Goal: Task Accomplishment & Management: Manage account settings

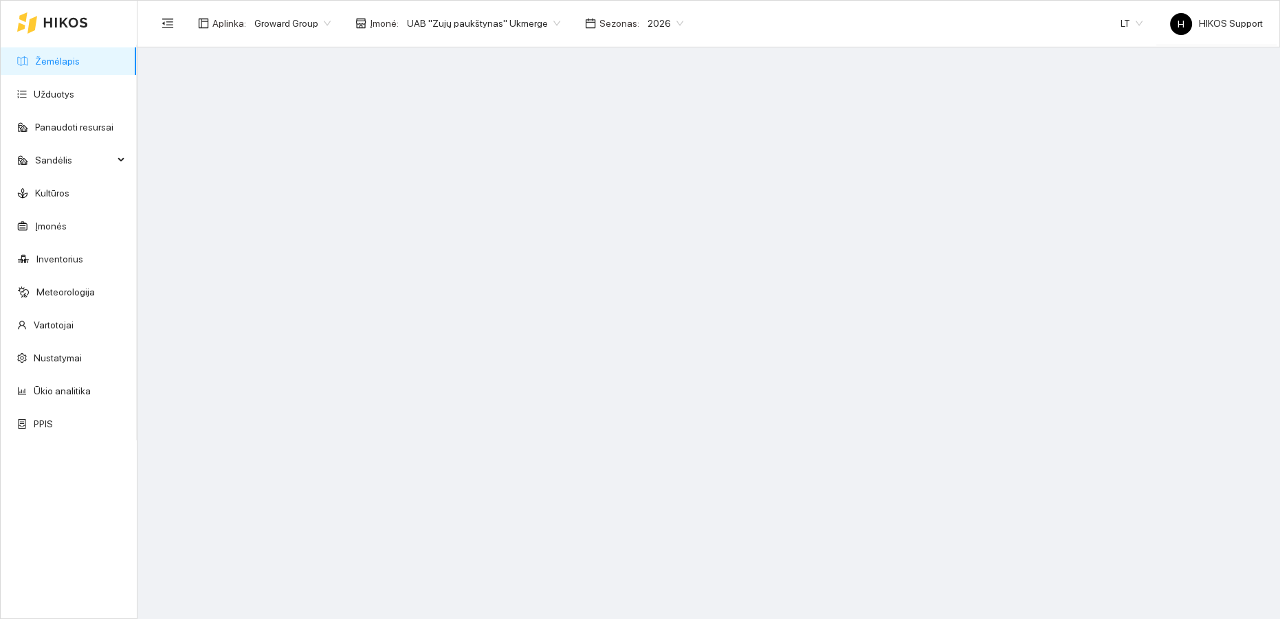
click at [308, 23] on span "Groward Group" at bounding box center [292, 23] width 76 height 21
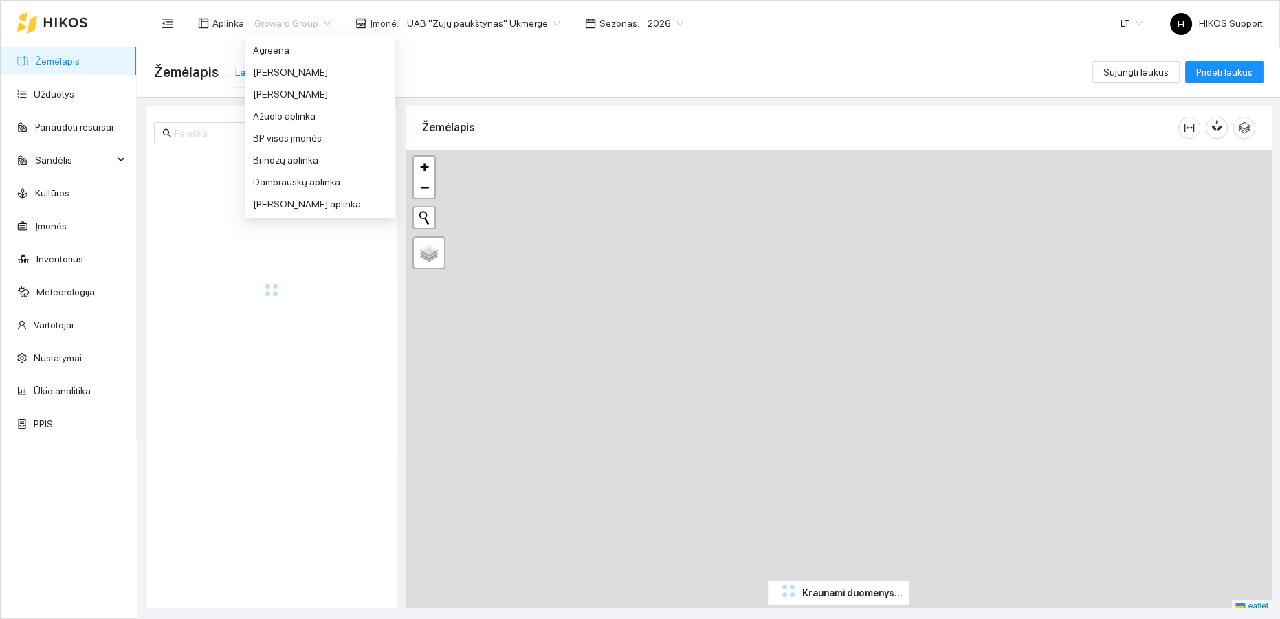
scroll to position [220, 0]
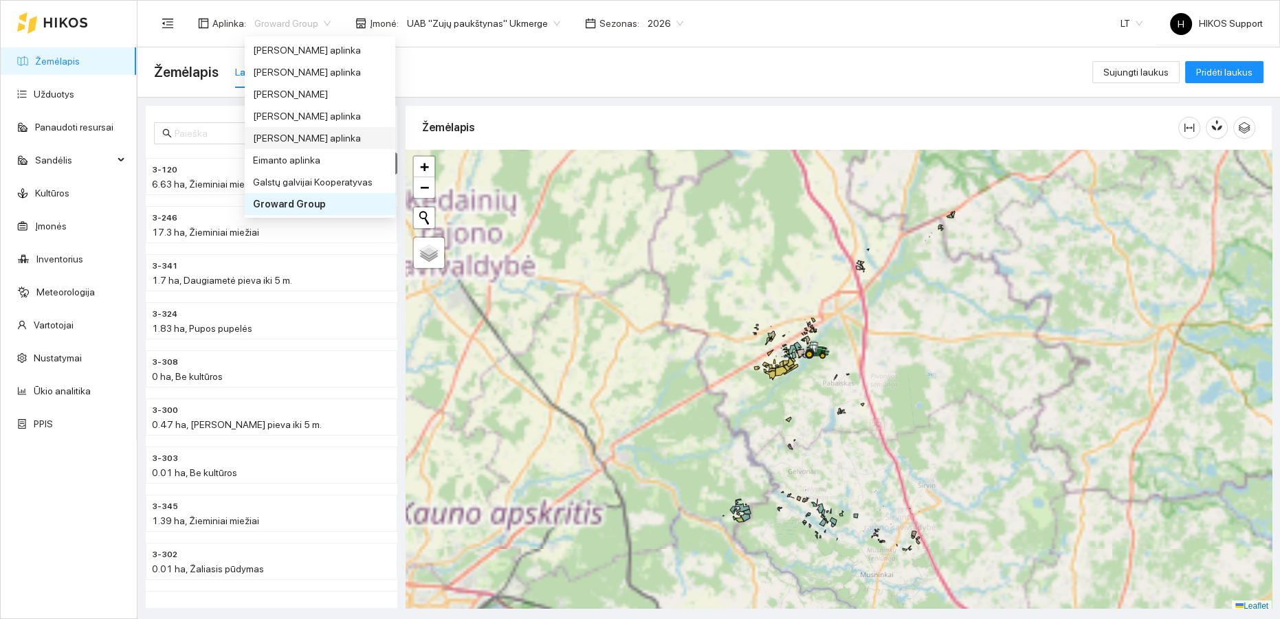
click at [289, 132] on div "[PERSON_NAME] aplinka" at bounding box center [320, 138] width 134 height 15
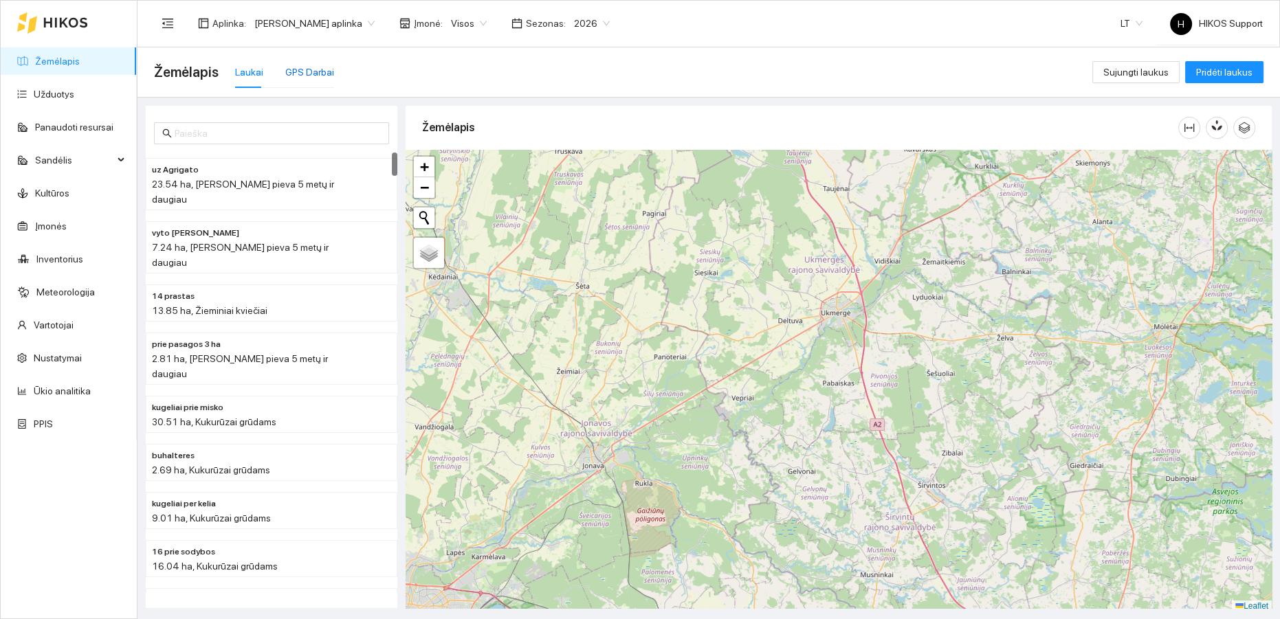
click at [305, 76] on div "GPS Darbai" at bounding box center [309, 72] width 49 height 15
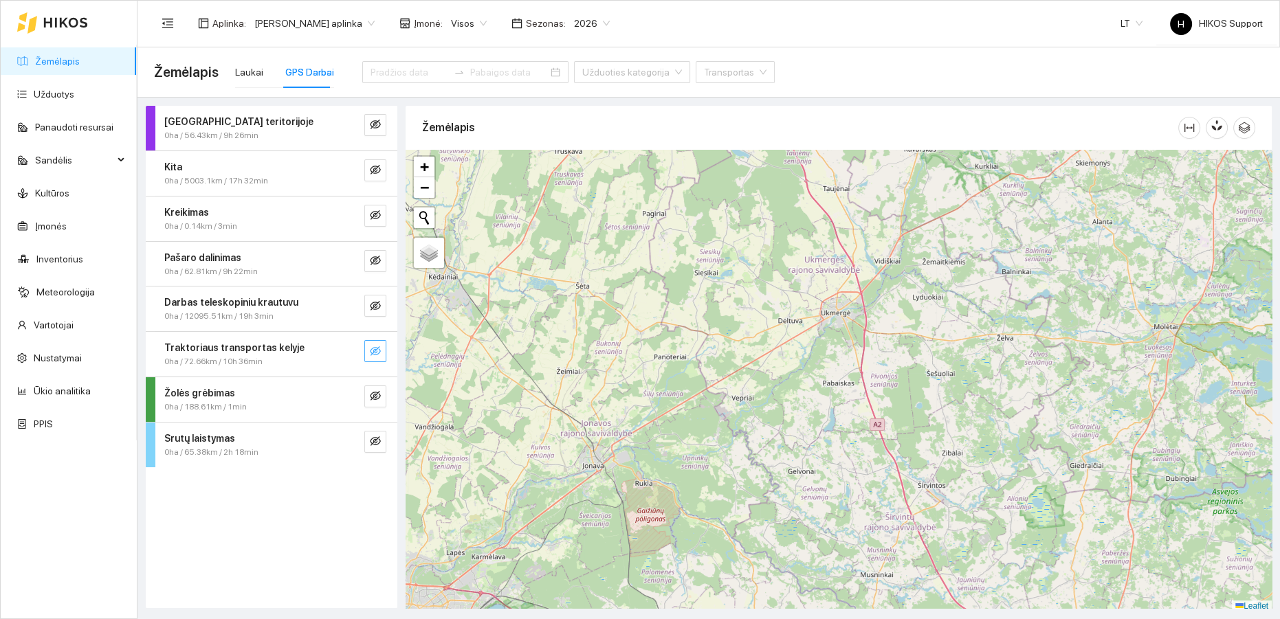
click at [377, 353] on icon "eye-invisible" at bounding box center [375, 351] width 11 height 10
click at [347, 347] on icon "search" at bounding box center [347, 351] width 11 height 11
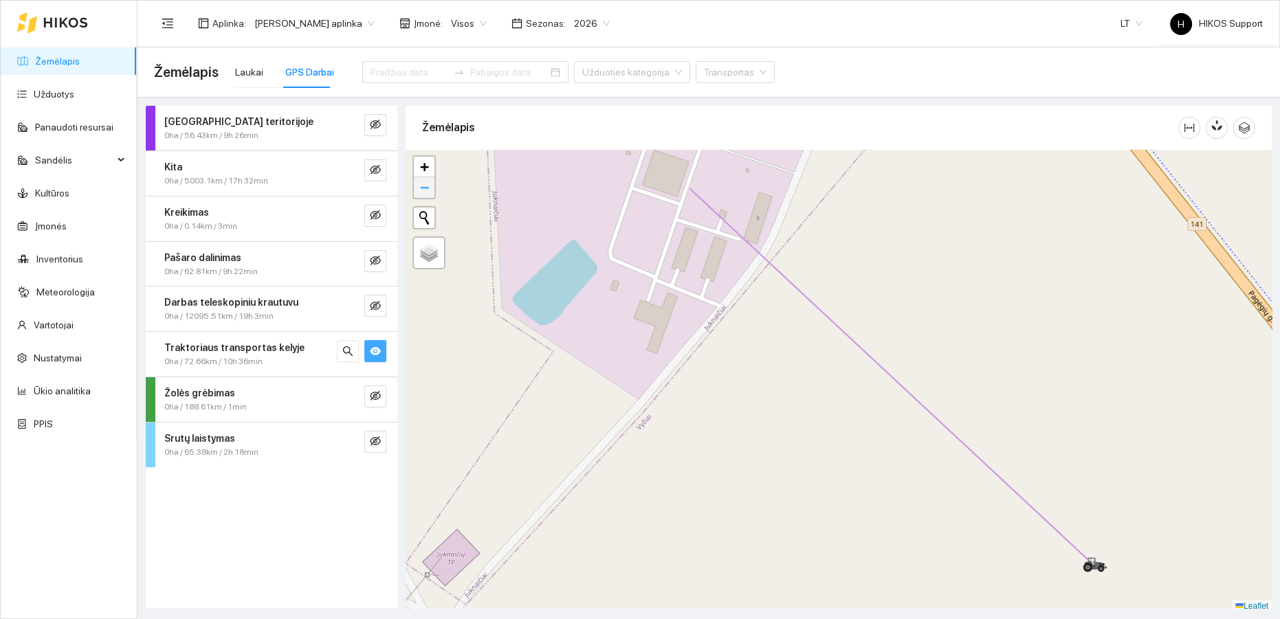
click at [422, 188] on span "−" at bounding box center [424, 187] width 9 height 17
click at [422, 188] on span "−" at bounding box center [424, 183] width 9 height 17
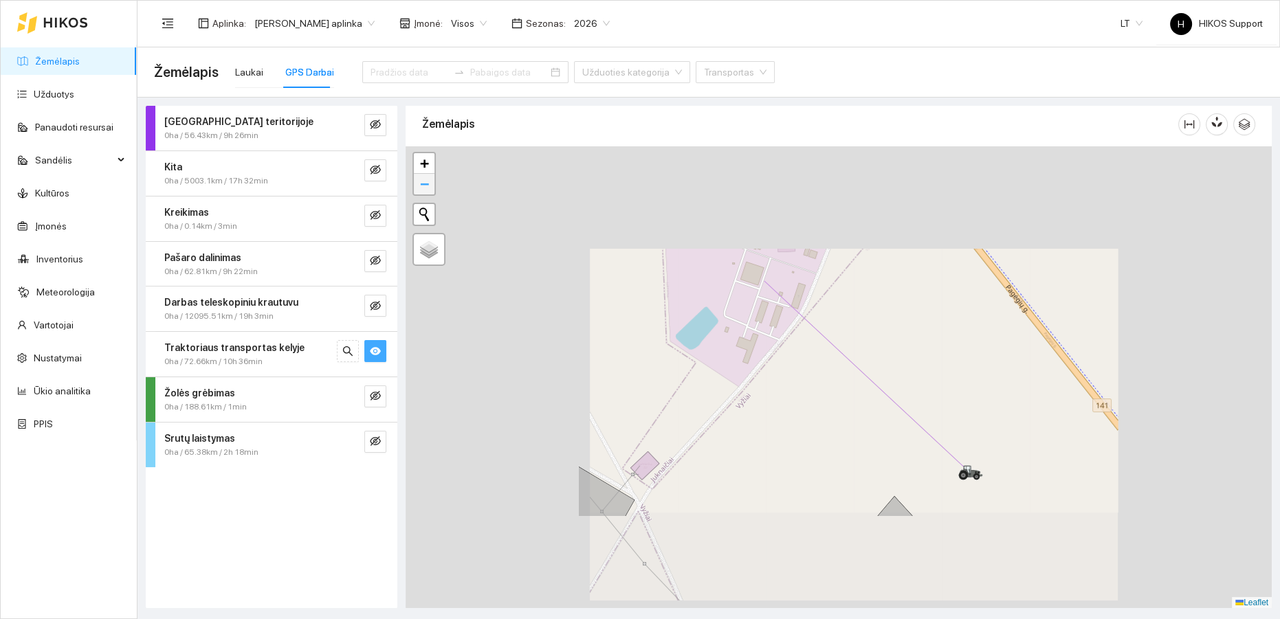
click at [422, 188] on span "−" at bounding box center [424, 183] width 9 height 17
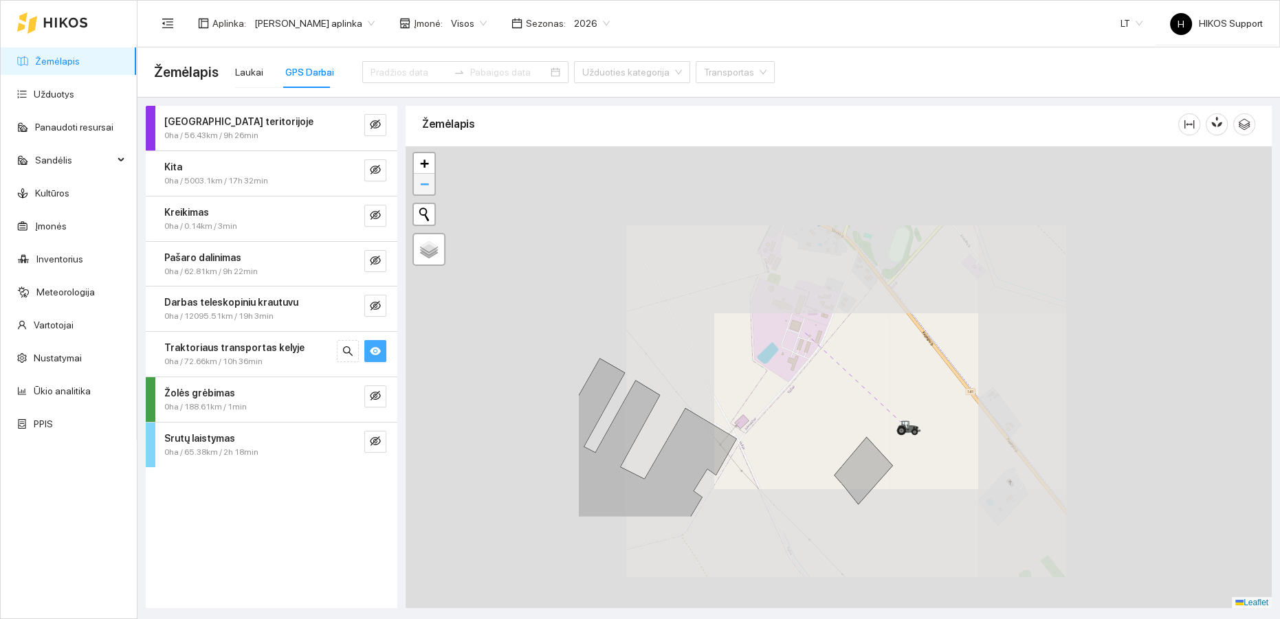
click at [422, 188] on span "−" at bounding box center [424, 183] width 9 height 17
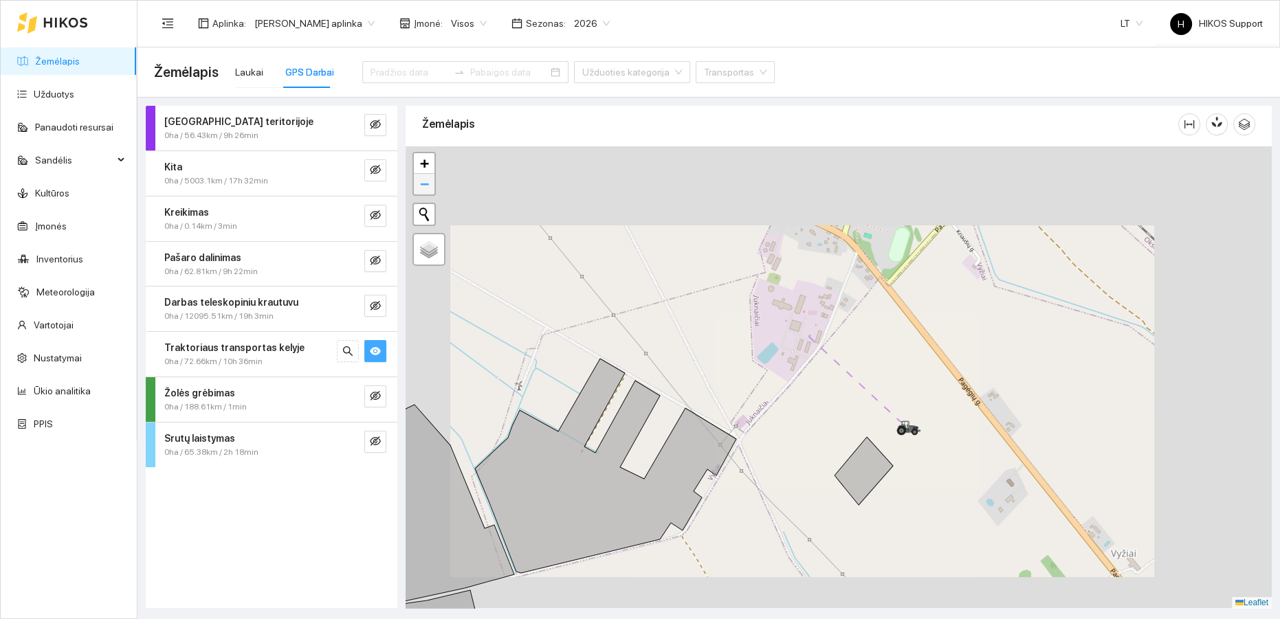
click at [422, 188] on span "−" at bounding box center [424, 183] width 9 height 17
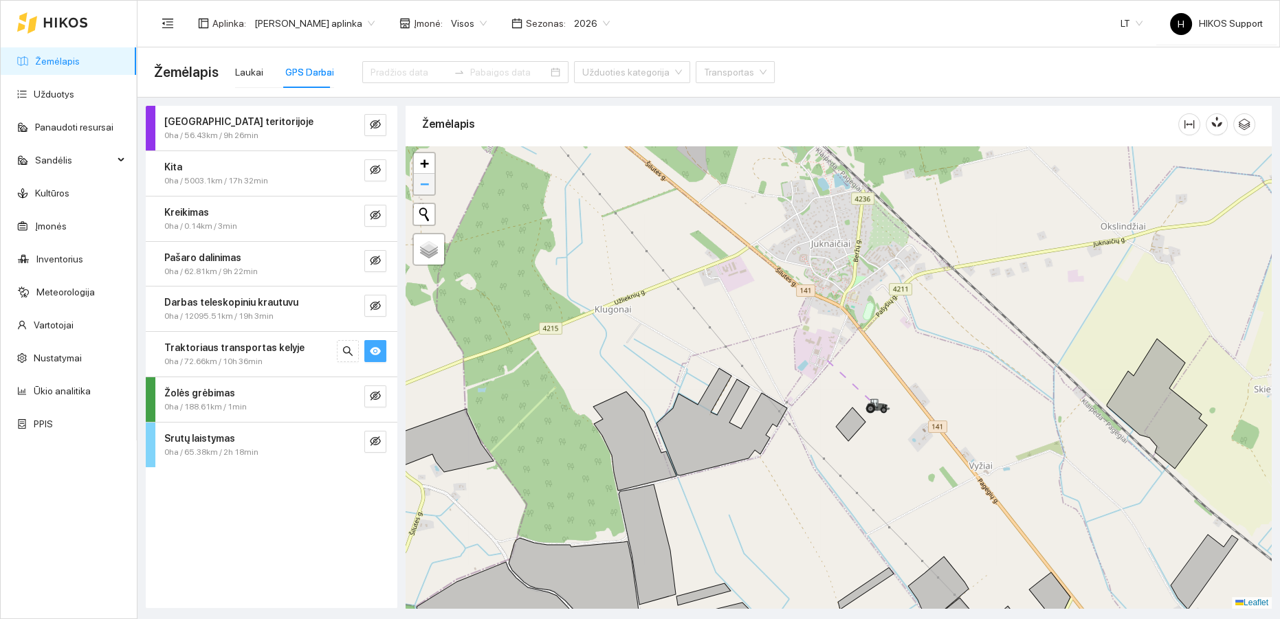
click at [422, 188] on span "−" at bounding box center [424, 183] width 9 height 17
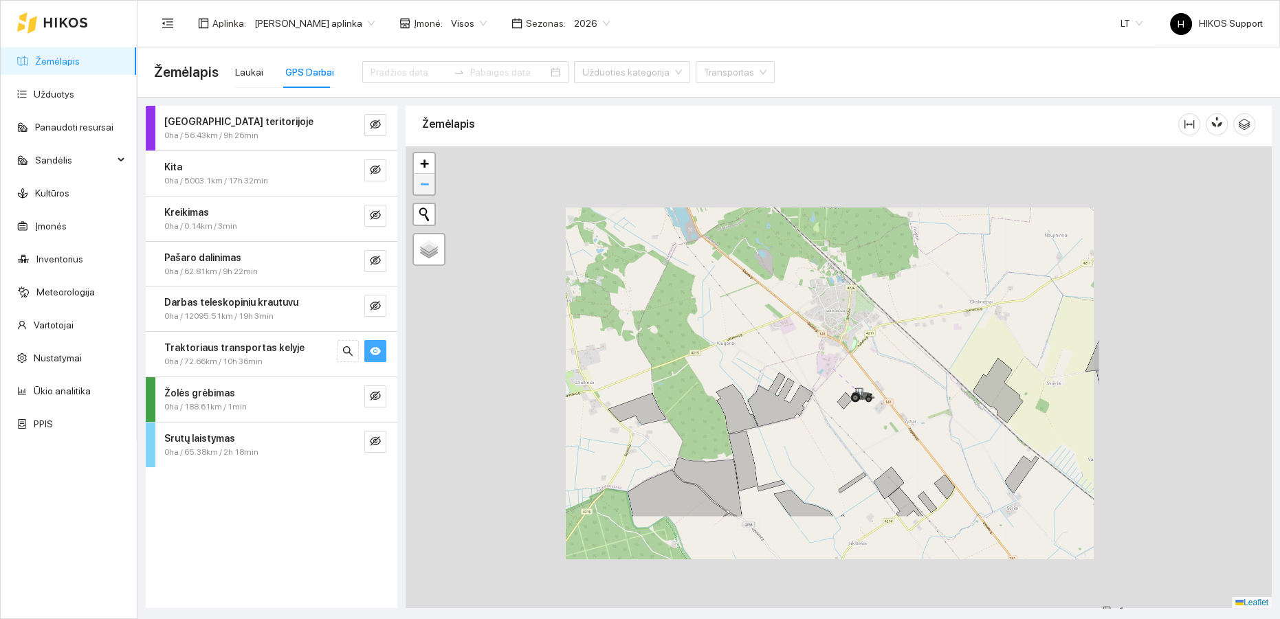
click at [422, 188] on span "−" at bounding box center [424, 183] width 9 height 17
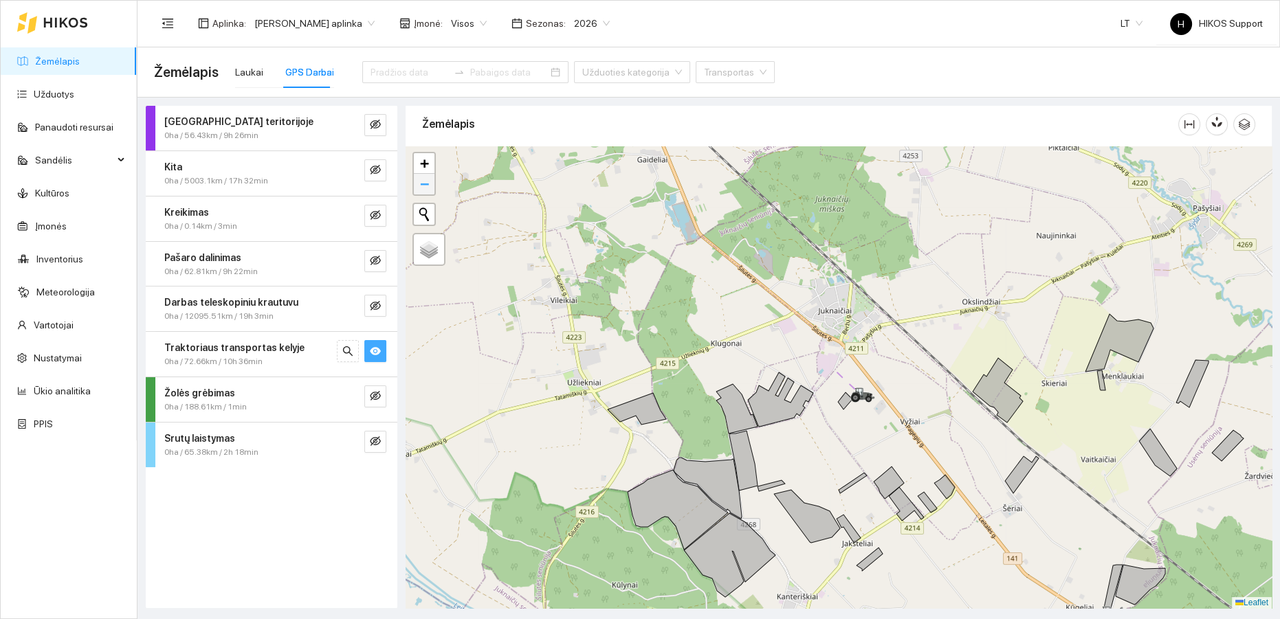
click at [422, 188] on span "−" at bounding box center [424, 183] width 9 height 17
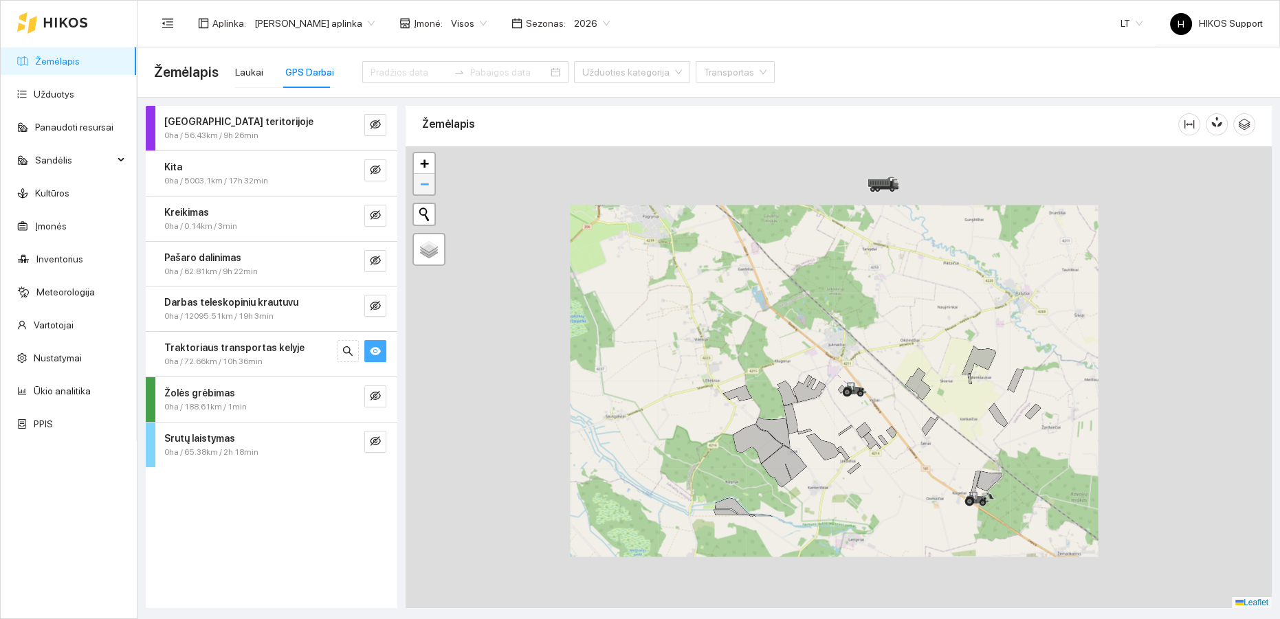
click at [422, 188] on span "−" at bounding box center [424, 183] width 9 height 17
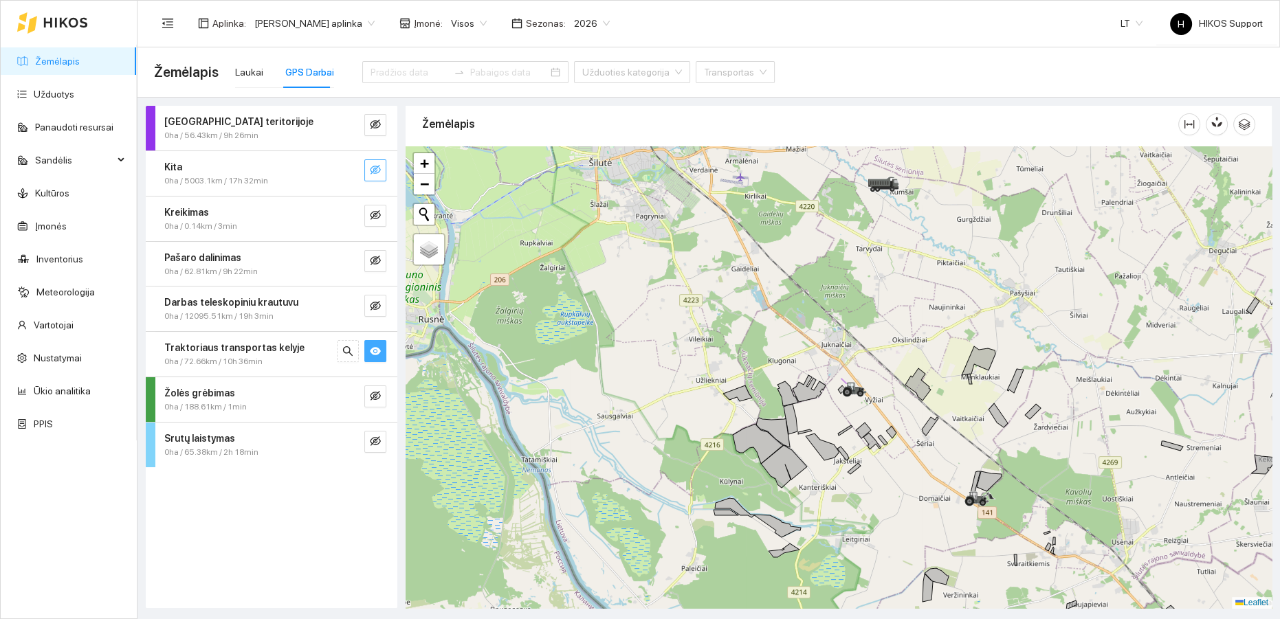
click at [377, 169] on icon "eye-invisible" at bounding box center [375, 169] width 11 height 11
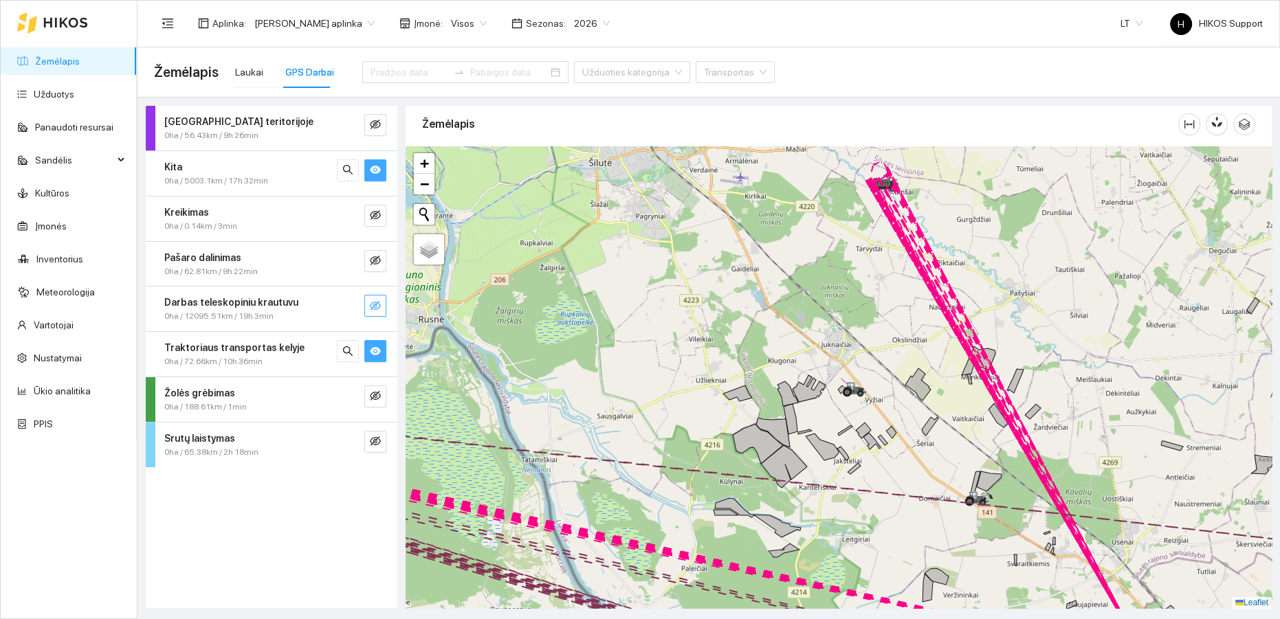
click at [375, 305] on icon "eye-invisible" at bounding box center [375, 305] width 11 height 11
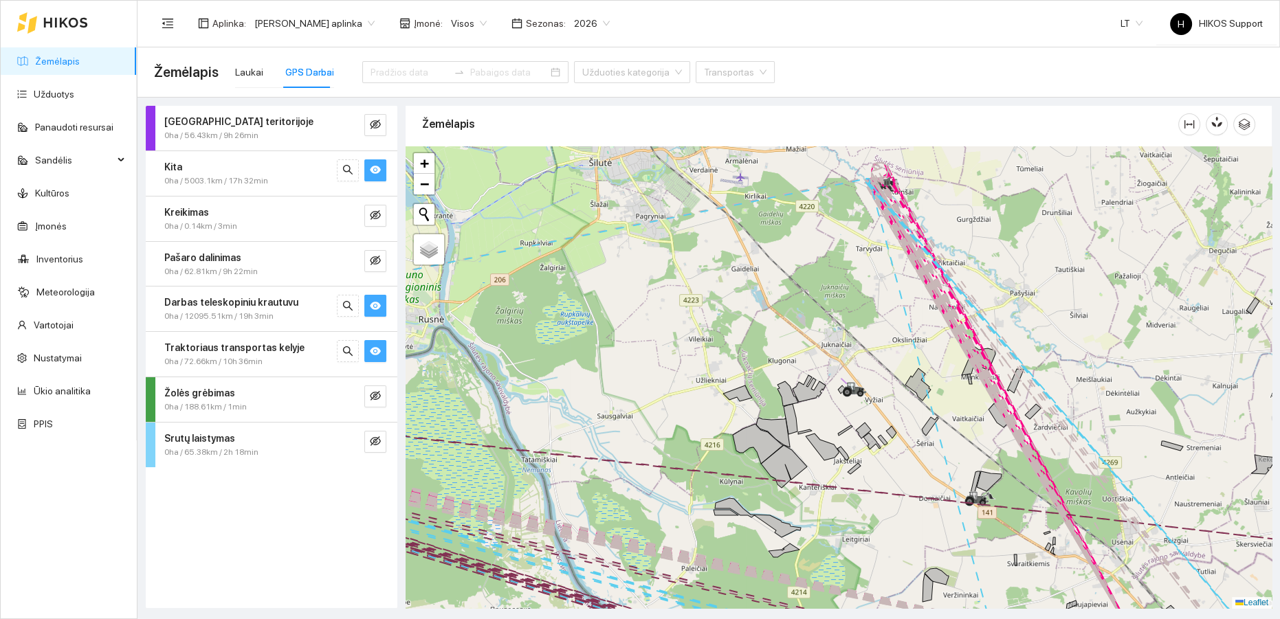
click at [379, 349] on icon "eye" at bounding box center [375, 351] width 11 height 8
click at [373, 309] on icon "eye" at bounding box center [375, 305] width 11 height 11
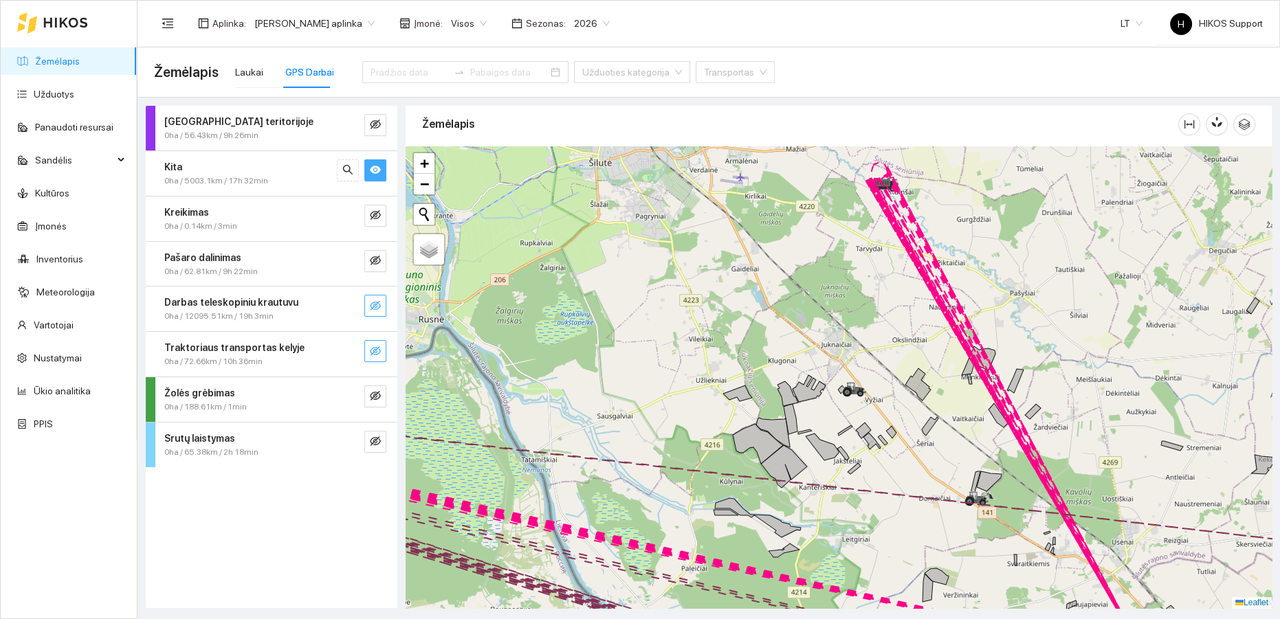
click at [379, 166] on icon "eye" at bounding box center [375, 169] width 11 height 11
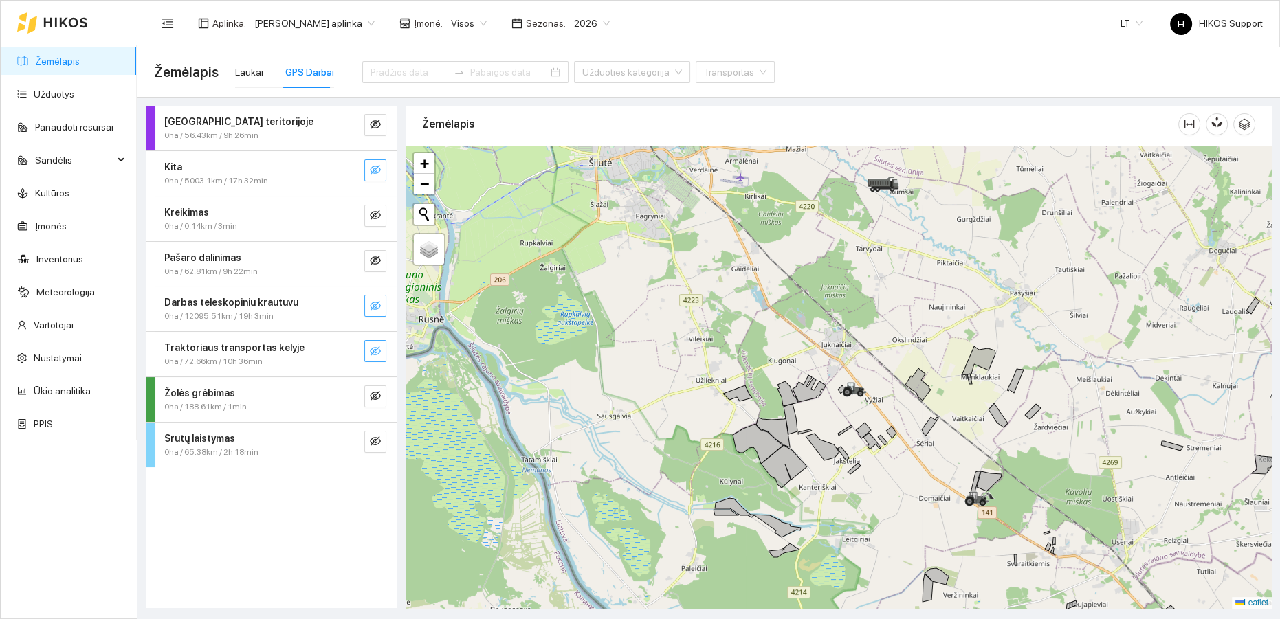
click at [379, 166] on icon "eye-invisible" at bounding box center [375, 169] width 11 height 11
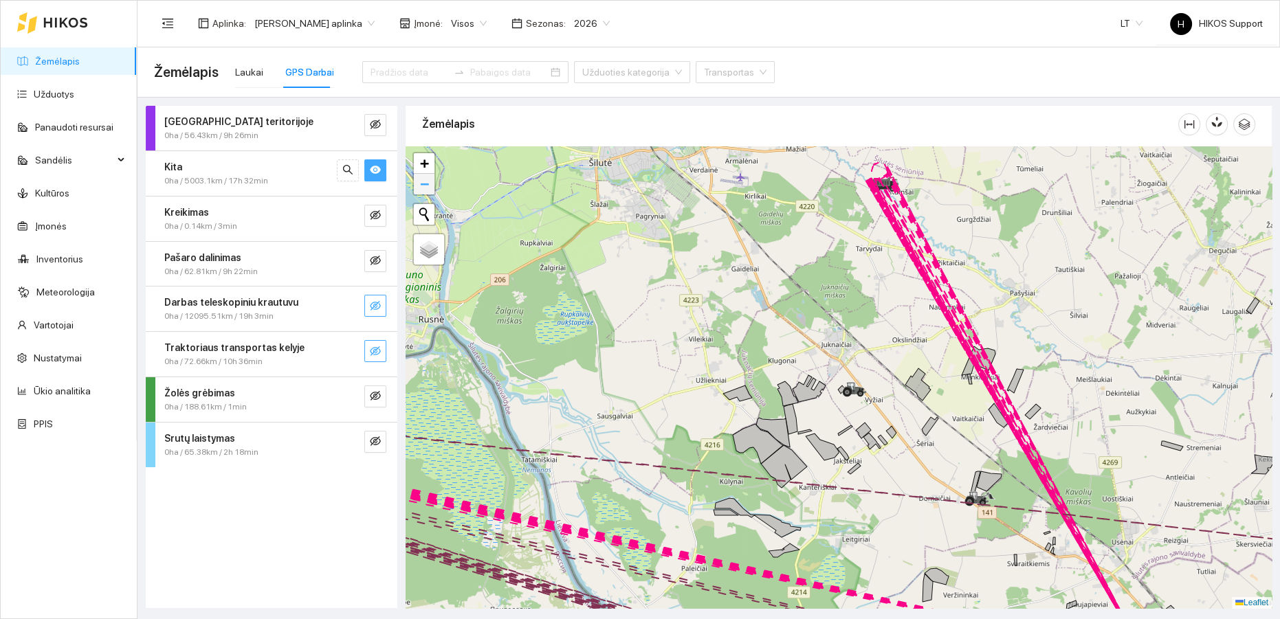
click at [418, 186] on link "−" at bounding box center [424, 184] width 21 height 21
click at [419, 186] on link "−" at bounding box center [424, 184] width 21 height 21
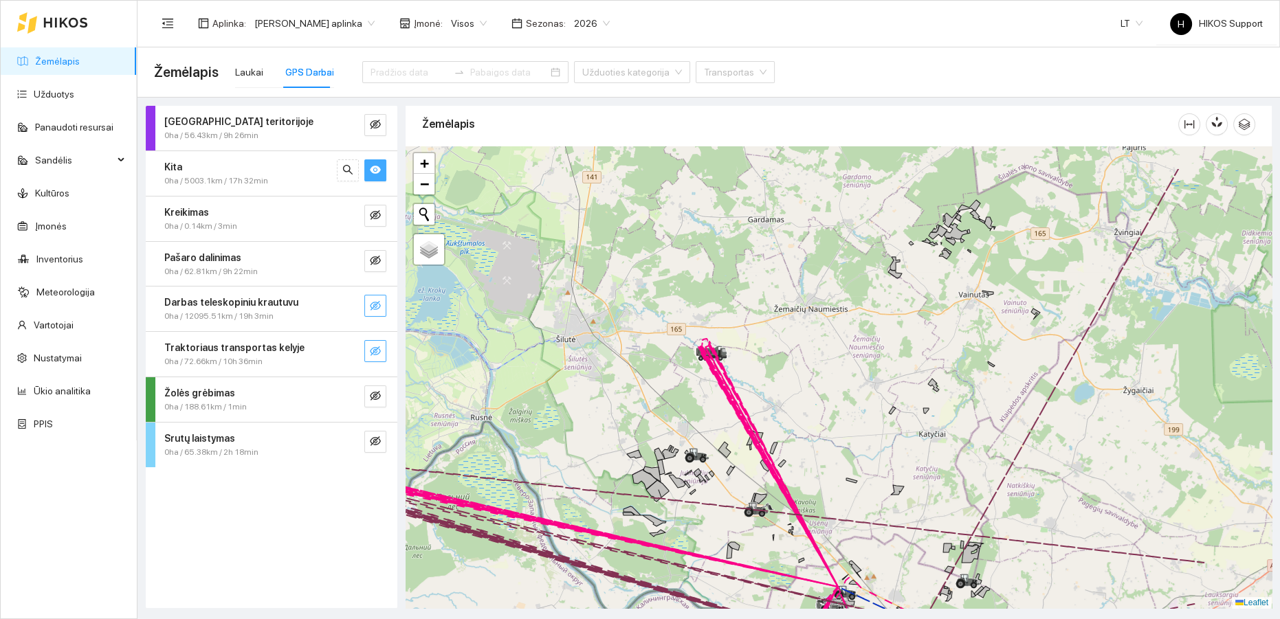
drag, startPoint x: 1063, startPoint y: 352, endPoint x: 936, endPoint y: 395, distance: 134.1
click at [935, 408] on div at bounding box center [839, 377] width 866 height 463
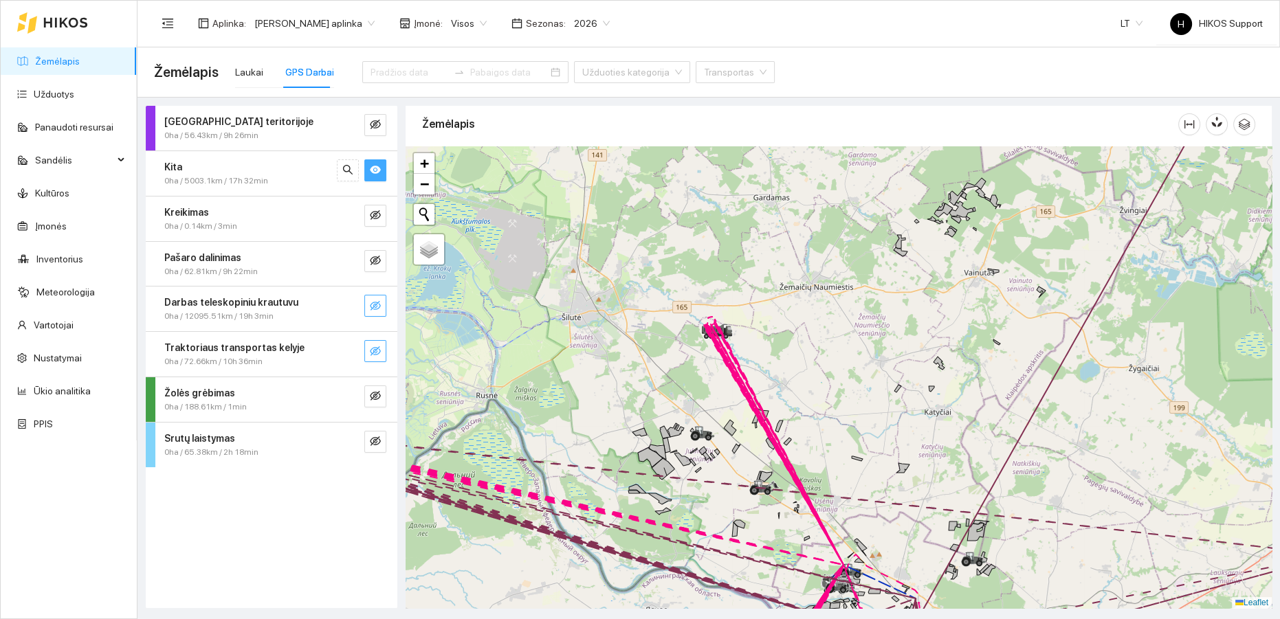
click at [370, 171] on icon "eye" at bounding box center [375, 169] width 11 height 11
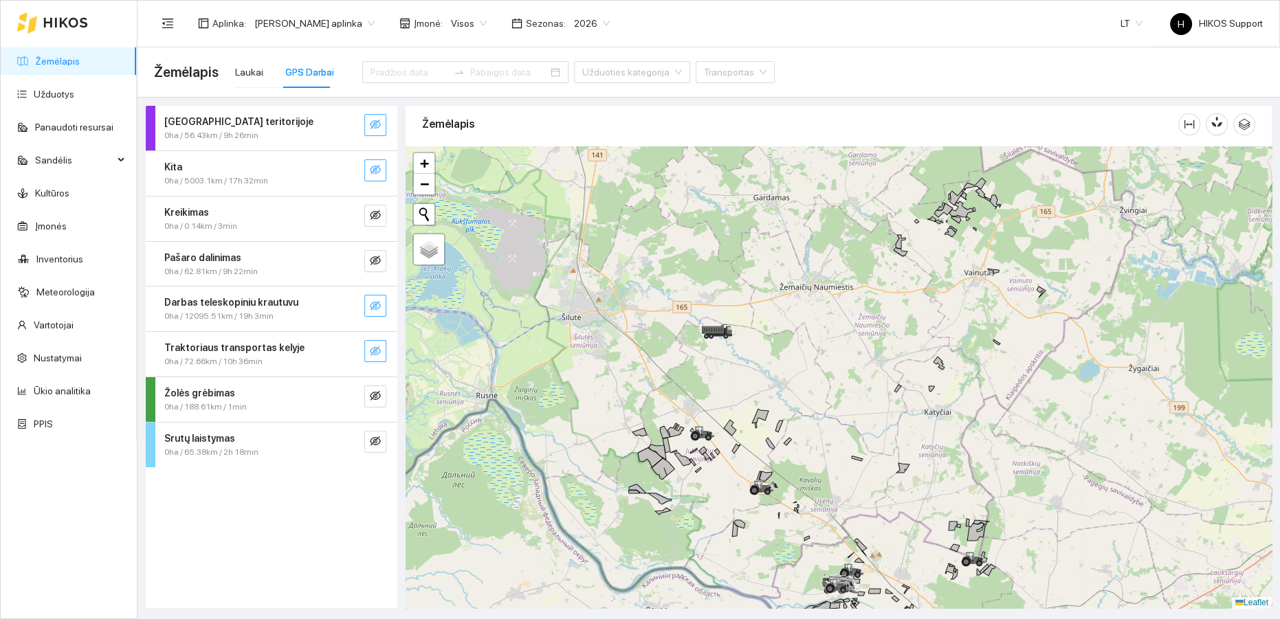
click at [377, 126] on icon "eye-invisible" at bounding box center [376, 125] width 3 height 3
click at [345, 119] on icon "search" at bounding box center [347, 124] width 11 height 11
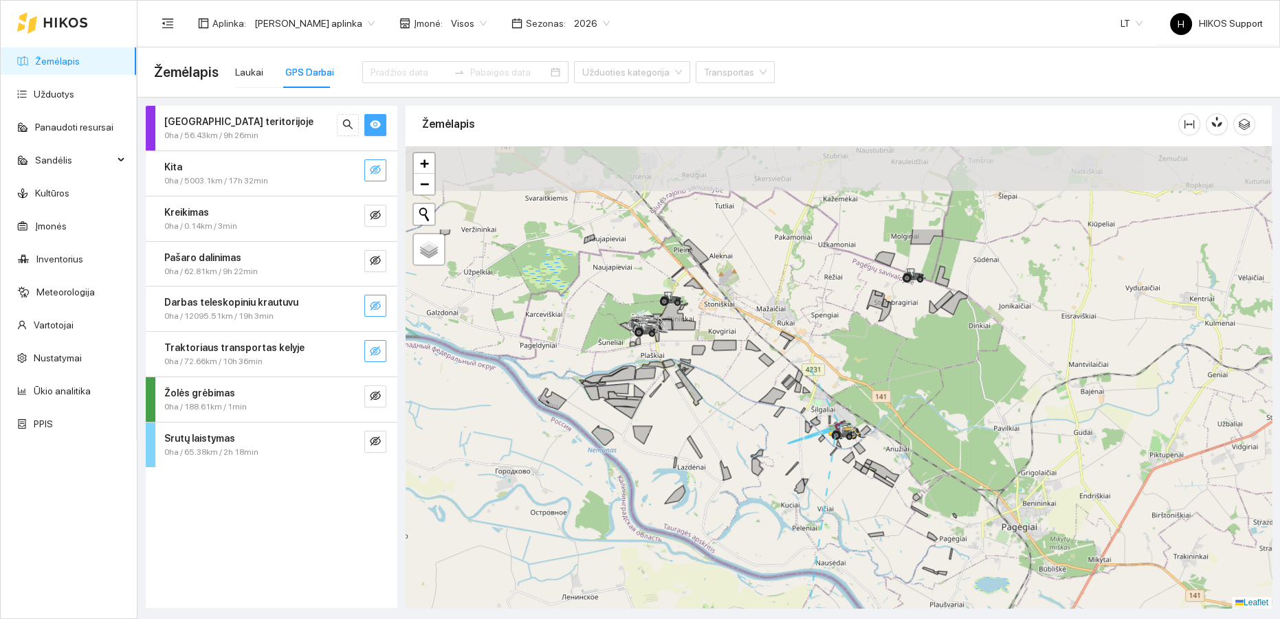
drag, startPoint x: 762, startPoint y: 353, endPoint x: 739, endPoint y: 470, distance: 118.4
click at [745, 473] on div at bounding box center [839, 377] width 866 height 463
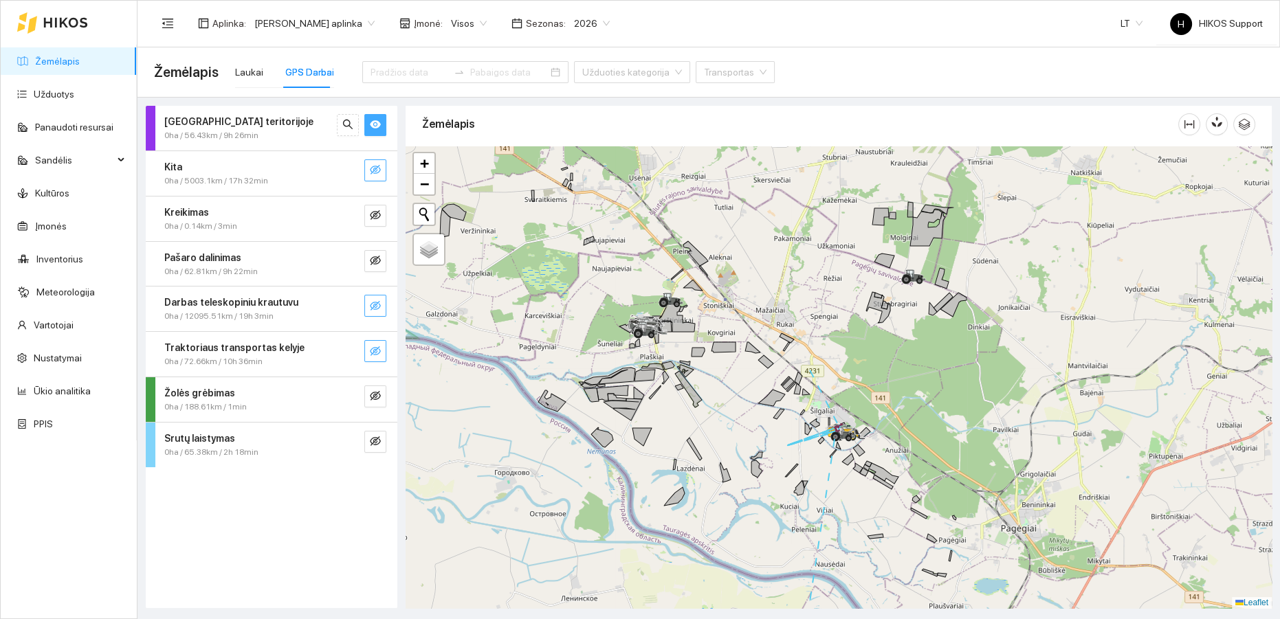
click at [372, 347] on icon "eye-invisible" at bounding box center [375, 351] width 11 height 10
click at [353, 349] on button "button" at bounding box center [348, 351] width 22 height 22
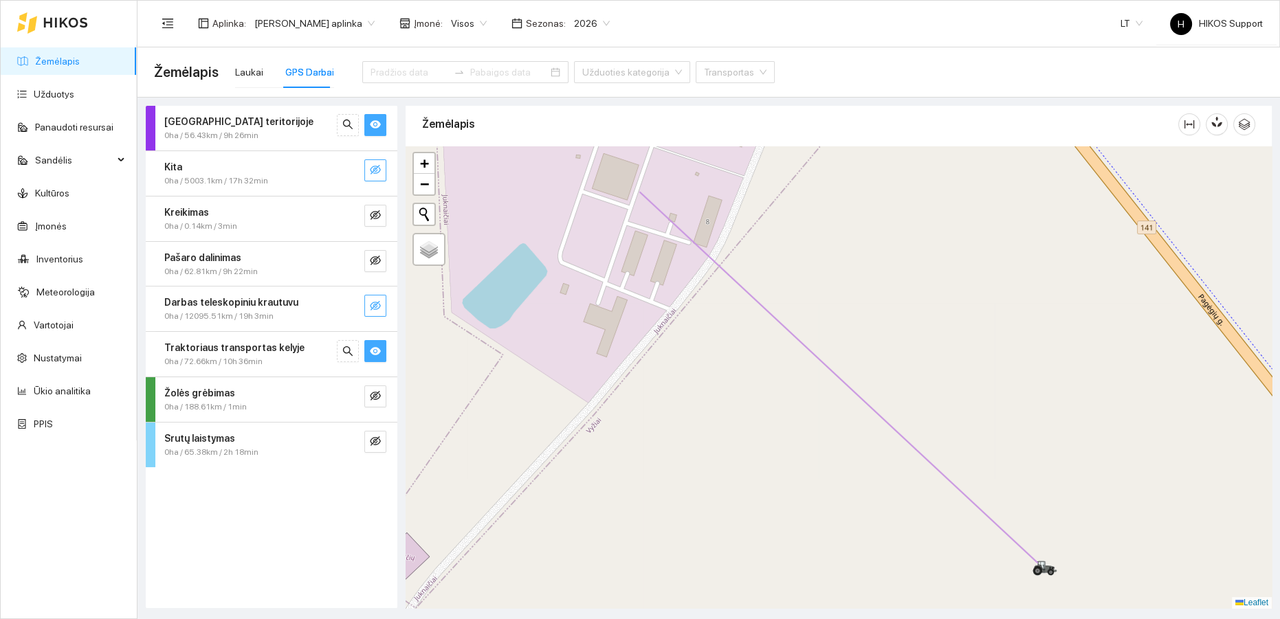
click at [373, 346] on icon "eye" at bounding box center [375, 351] width 11 height 11
click at [373, 115] on button "button" at bounding box center [375, 125] width 22 height 22
click at [379, 305] on icon "eye-invisible" at bounding box center [375, 305] width 11 height 11
click at [350, 307] on icon "search" at bounding box center [347, 305] width 11 height 11
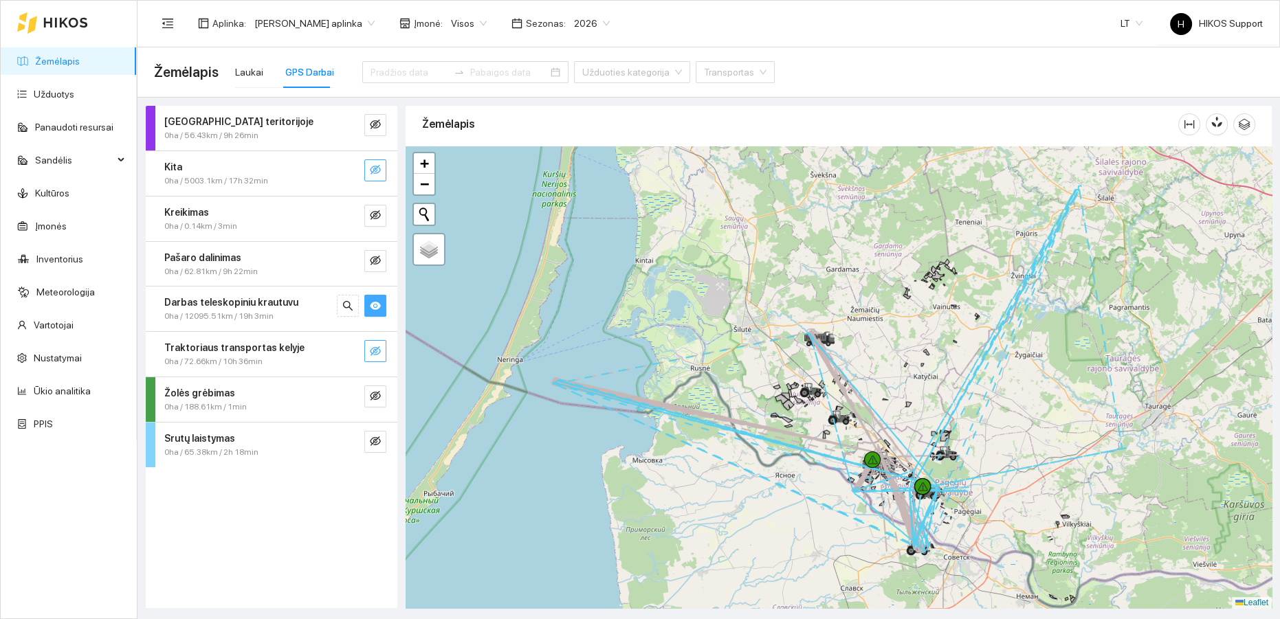
click at [377, 308] on icon "eye" at bounding box center [375, 306] width 11 height 8
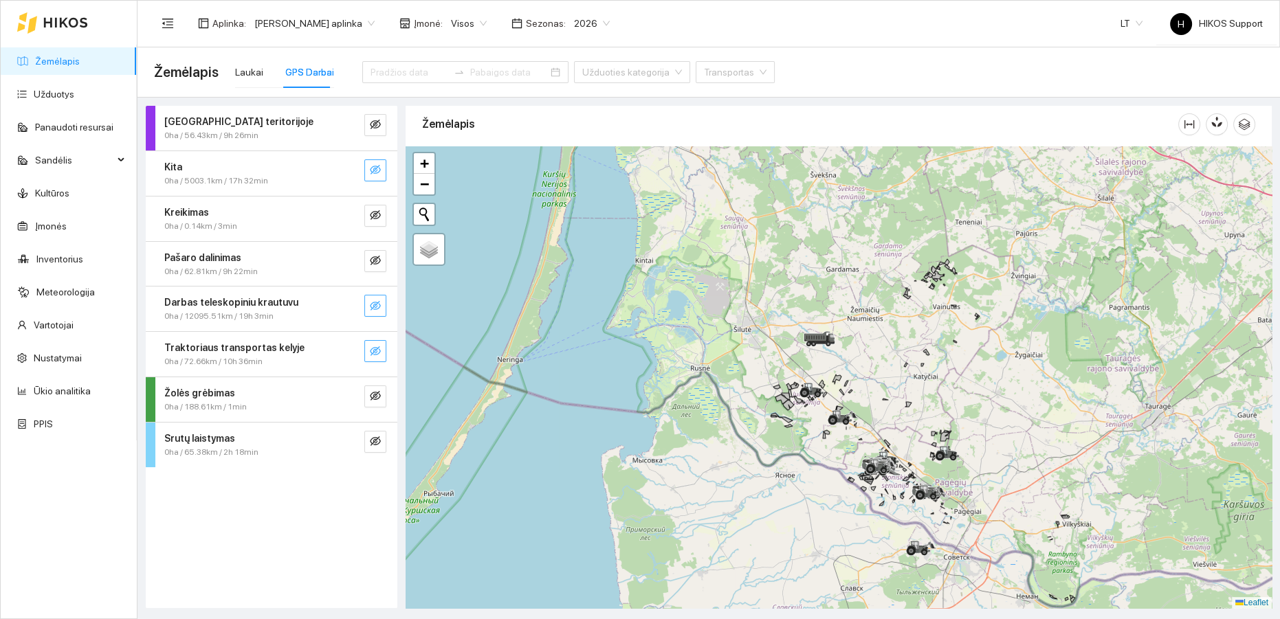
click at [580, 23] on span "2026" at bounding box center [592, 23] width 36 height 21
click at [946, 89] on div "Žemėlapis Laukai GPS Darbai Užduoties kategorija Transportas" at bounding box center [709, 72] width 1110 height 44
click at [822, 340] on icon at bounding box center [815, 337] width 22 height 8
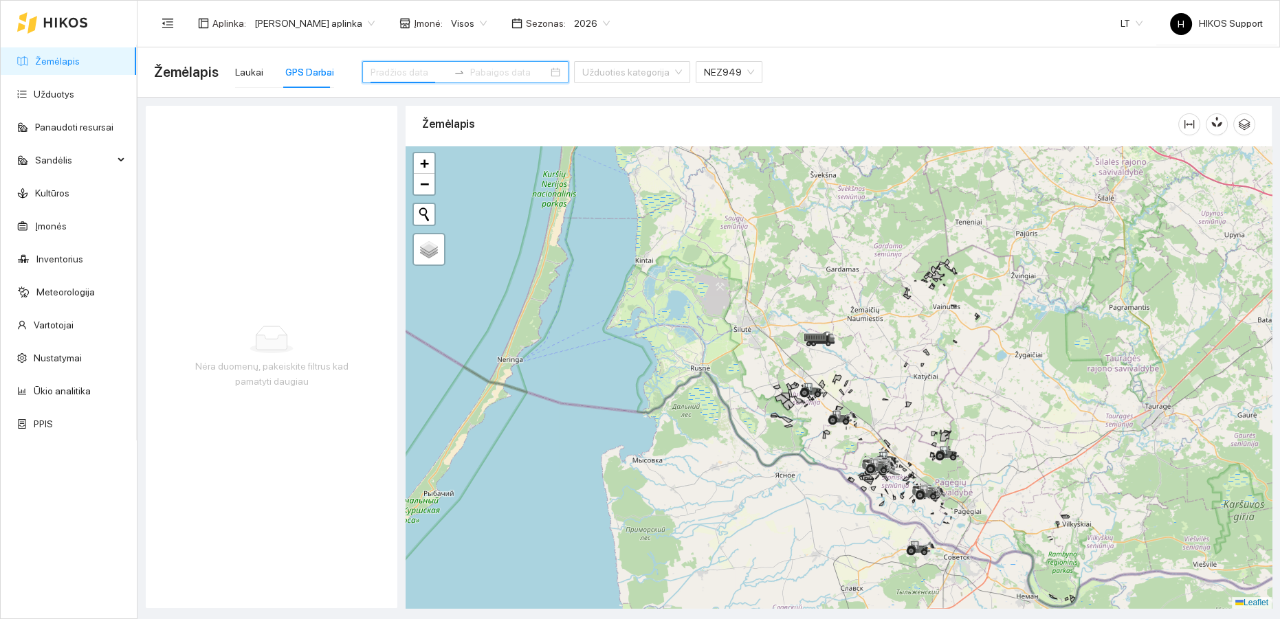
click at [401, 74] on input at bounding box center [410, 72] width 78 height 15
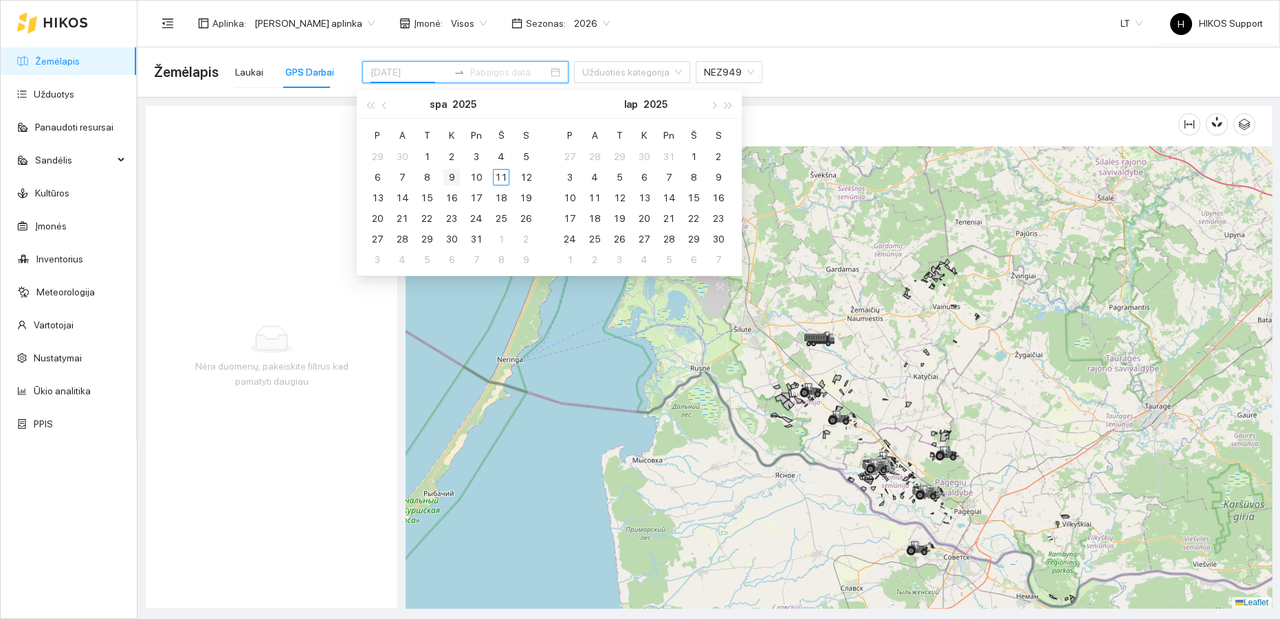
type input "[DATE]"
click at [449, 173] on div "9" at bounding box center [451, 177] width 16 height 16
type input "[DATE]"
drag, startPoint x: 504, startPoint y: 175, endPoint x: 546, endPoint y: 189, distance: 44.4
click at [504, 175] on div "11" at bounding box center [501, 177] width 16 height 16
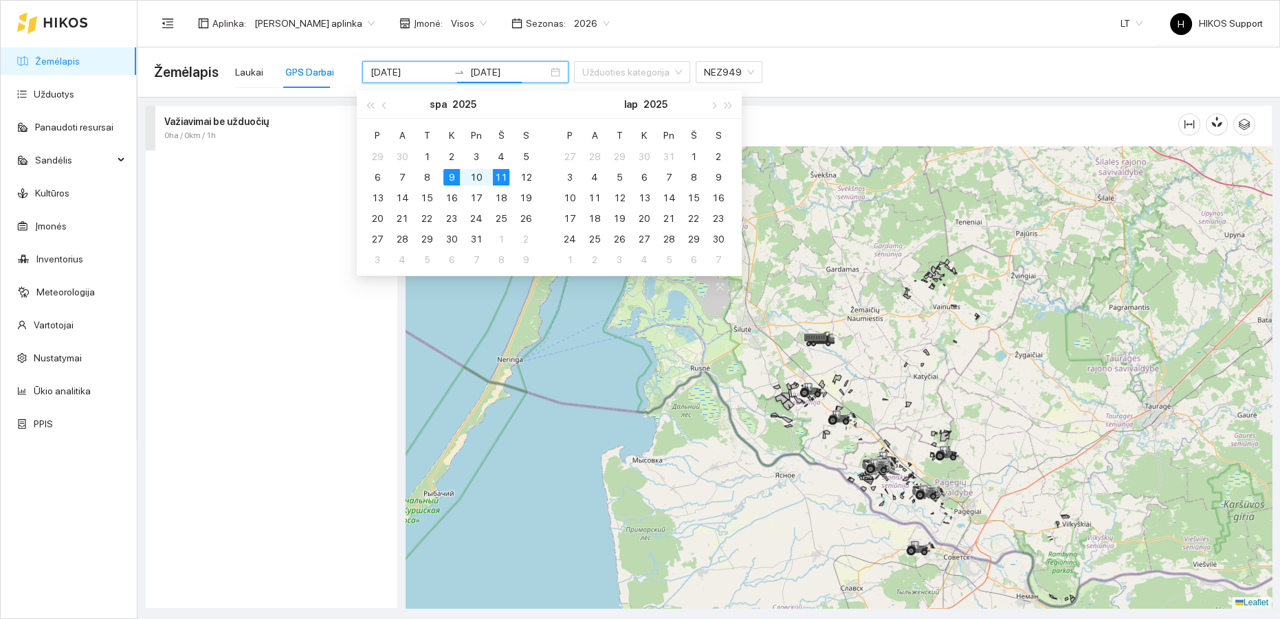
type input "[DATE]"
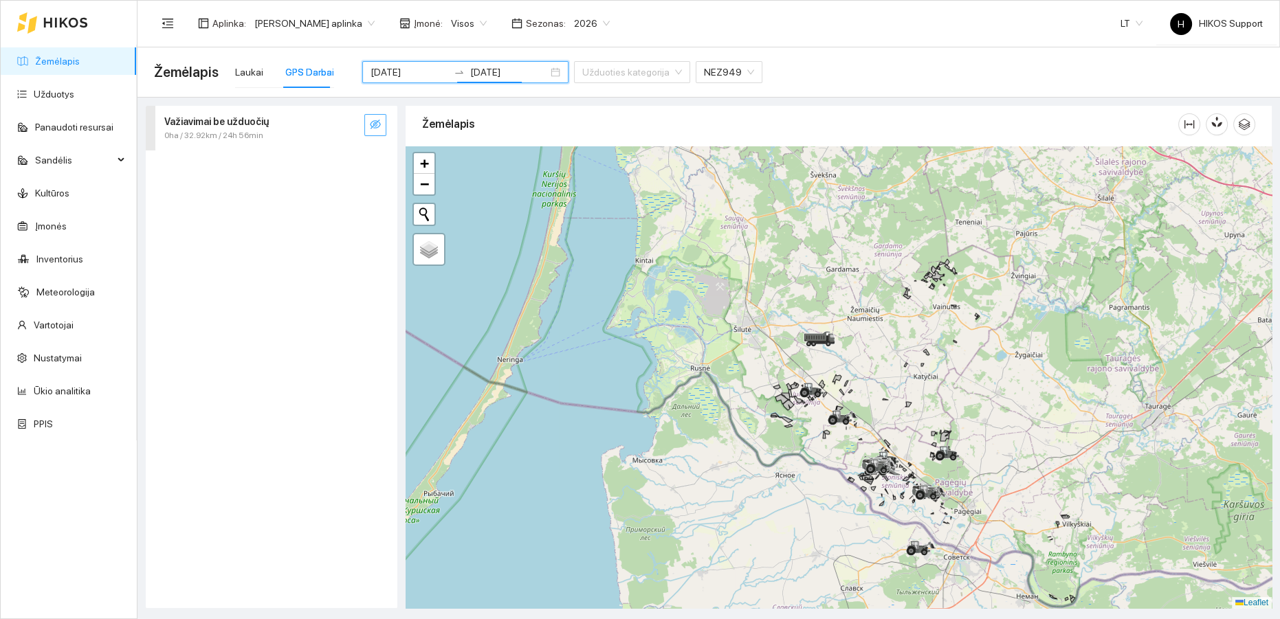
click at [383, 121] on button "button" at bounding box center [375, 125] width 22 height 22
click at [349, 122] on icon "search" at bounding box center [347, 124] width 11 height 11
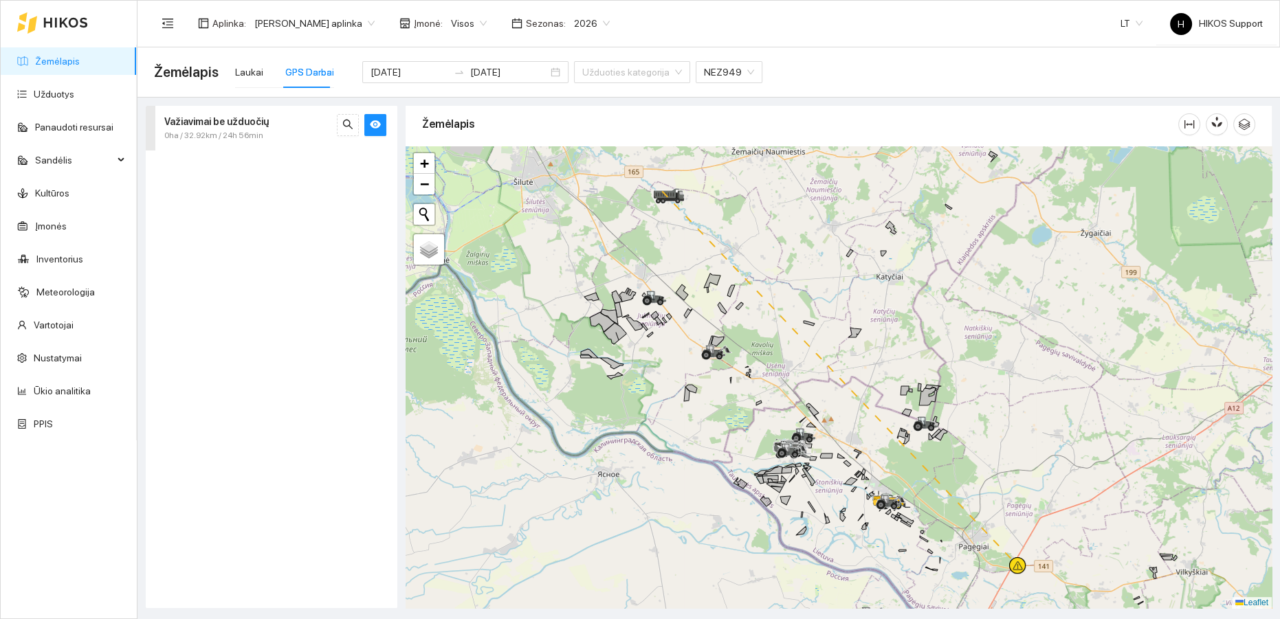
click at [262, 125] on strong "Važiavimai be užduočių" at bounding box center [216, 121] width 104 height 11
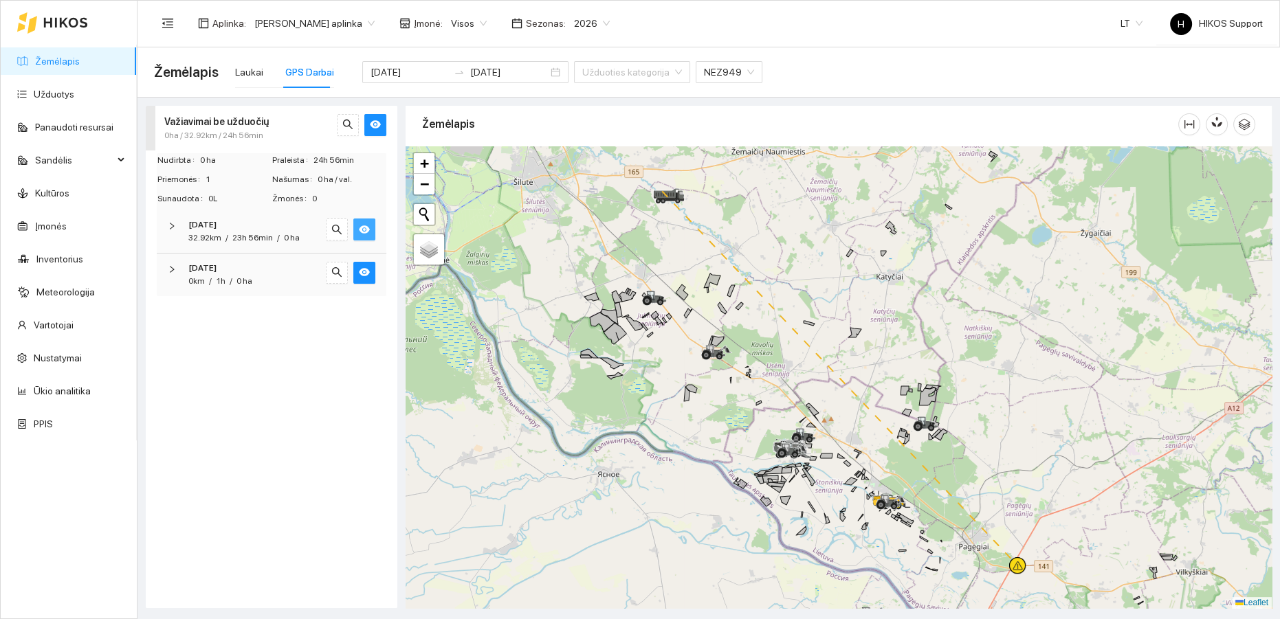
click at [364, 225] on icon "eye" at bounding box center [364, 229] width 11 height 11
click at [364, 225] on icon "eye-invisible" at bounding box center [364, 229] width 11 height 11
click at [293, 238] on span "0 ha" at bounding box center [292, 238] width 16 height 10
click at [250, 336] on span "0 ha" at bounding box center [244, 336] width 16 height 10
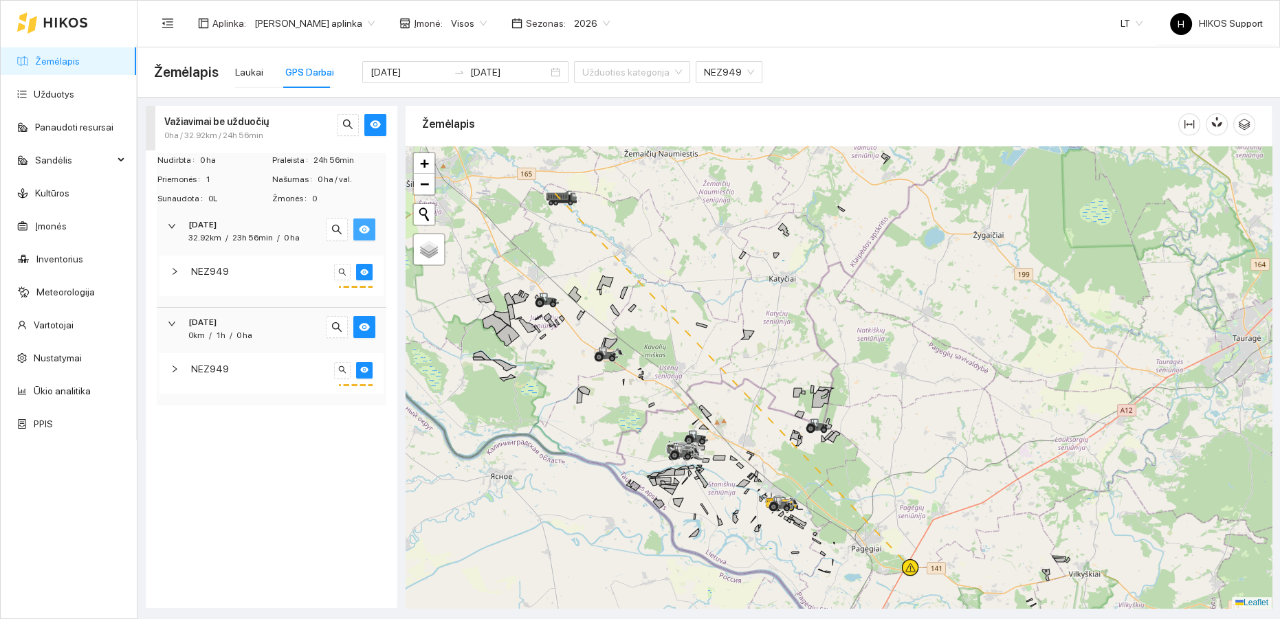
drag, startPoint x: 943, startPoint y: 352, endPoint x: 841, endPoint y: 351, distance: 101.7
click at [841, 351] on div at bounding box center [839, 377] width 866 height 463
click at [424, 165] on span "+" at bounding box center [424, 163] width 9 height 17
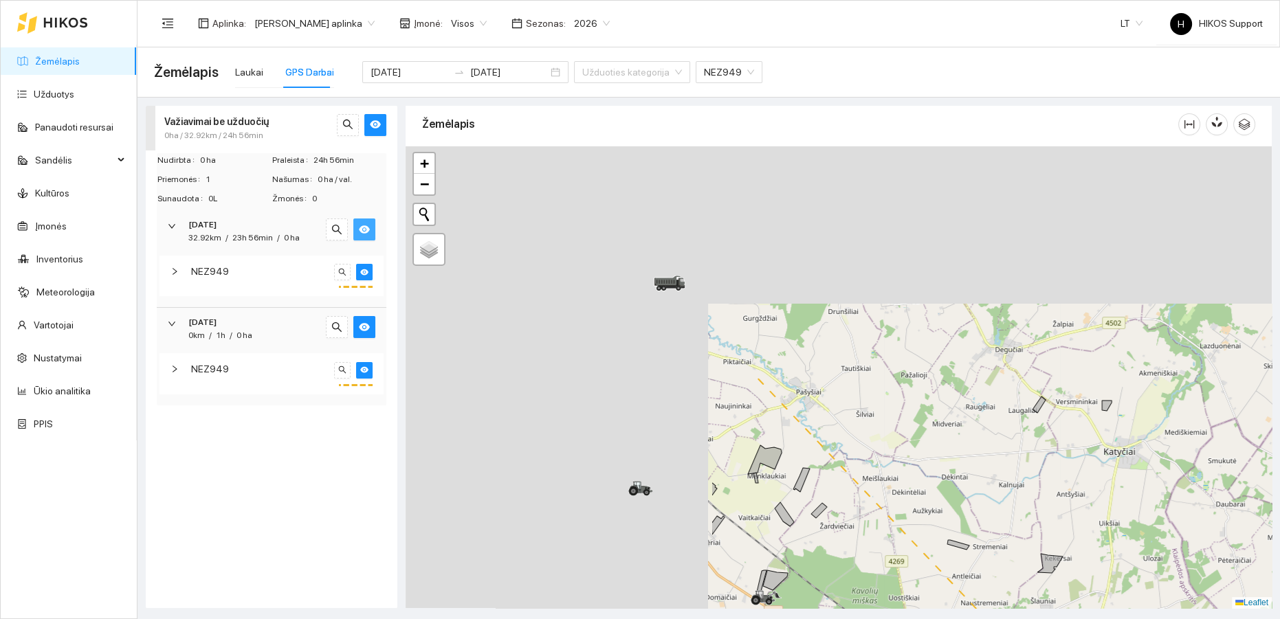
drag, startPoint x: 567, startPoint y: 239, endPoint x: 1033, endPoint y: 566, distance: 569.5
click at [1033, 566] on div at bounding box center [839, 377] width 866 height 463
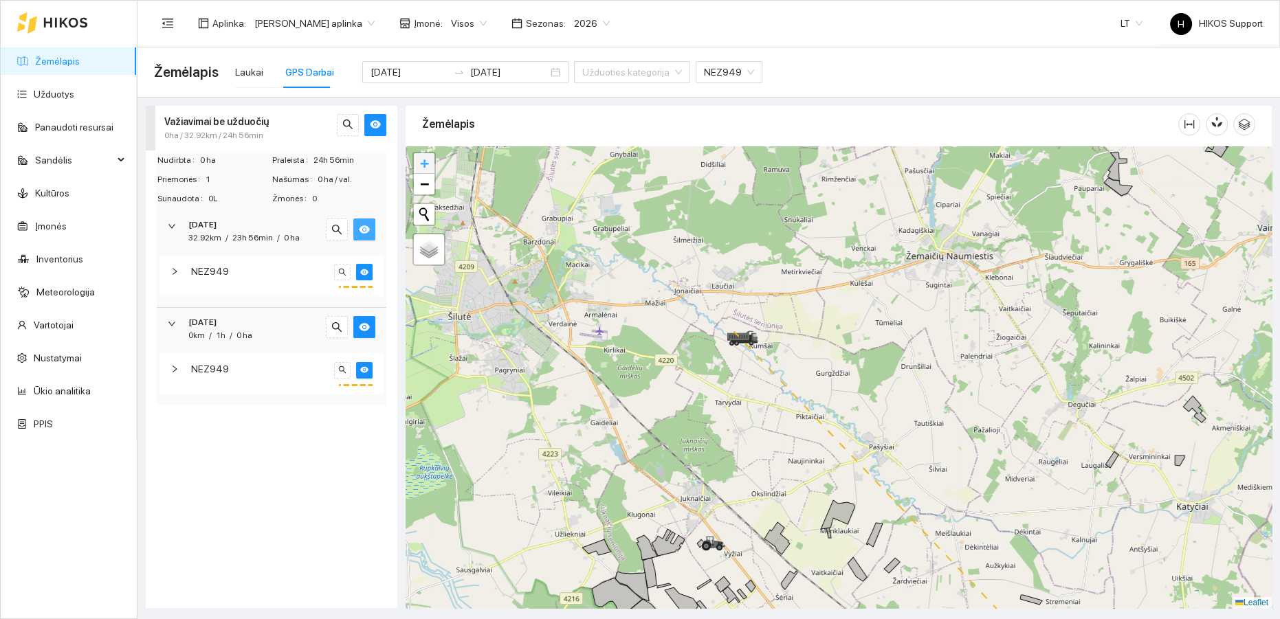
click at [422, 157] on span "+" at bounding box center [424, 163] width 9 height 17
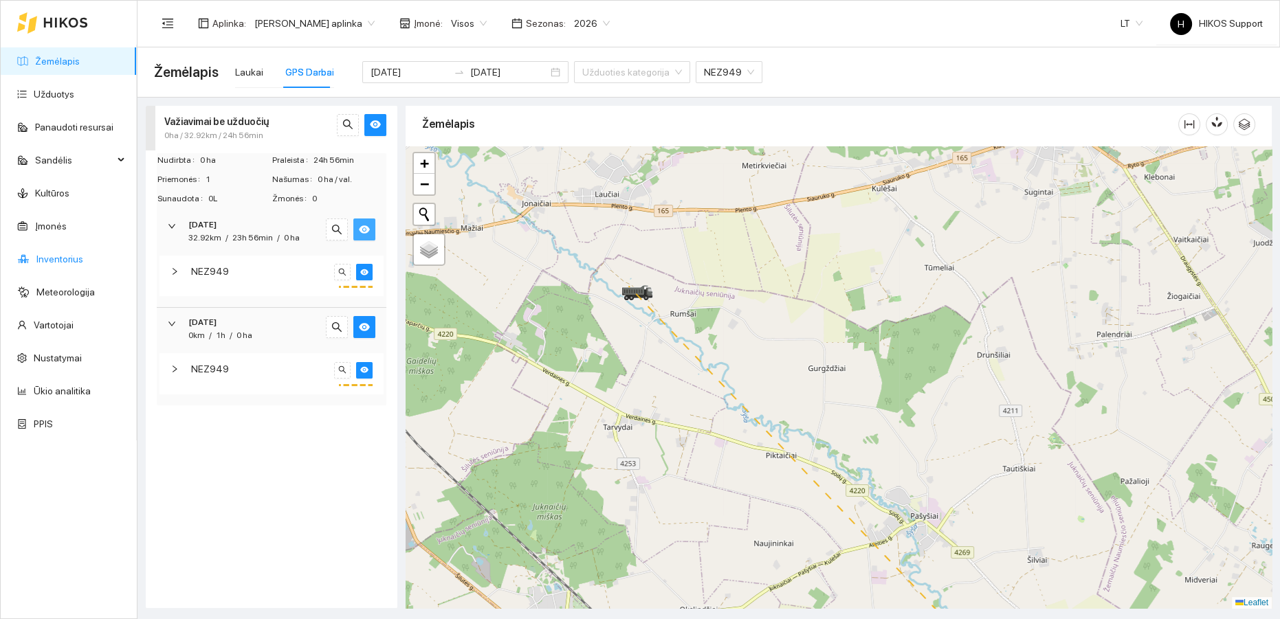
click at [57, 254] on link "Inventorius" at bounding box center [59, 259] width 47 height 11
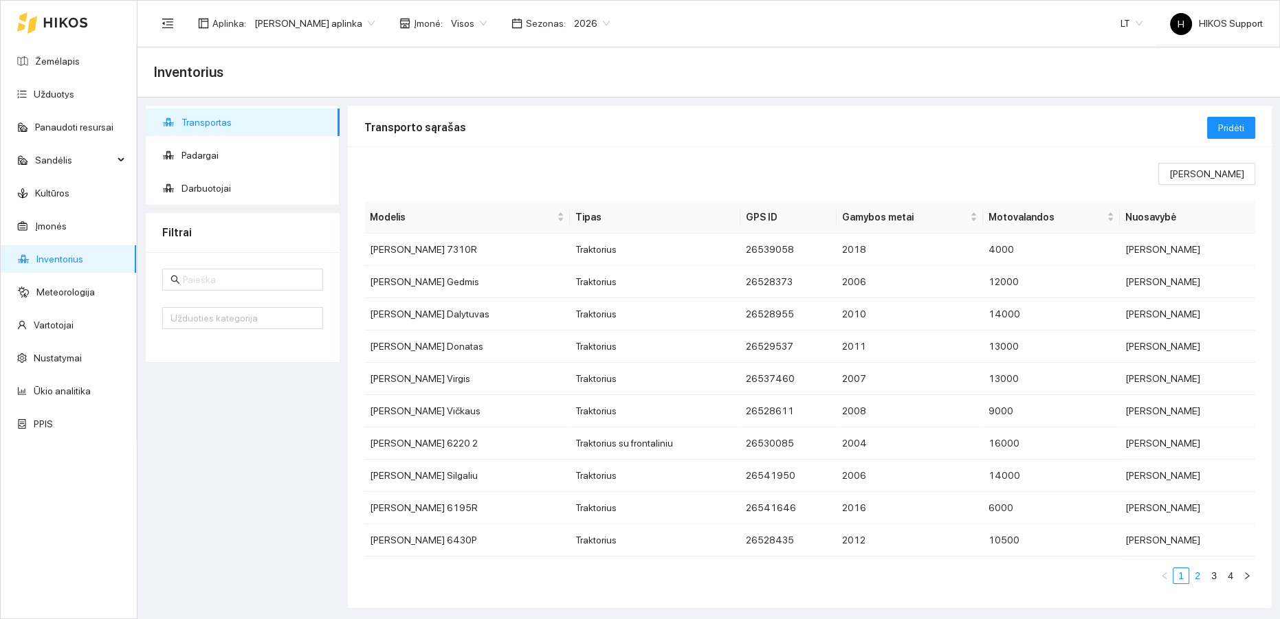
click at [1190, 577] on link "2" at bounding box center [1197, 576] width 15 height 15
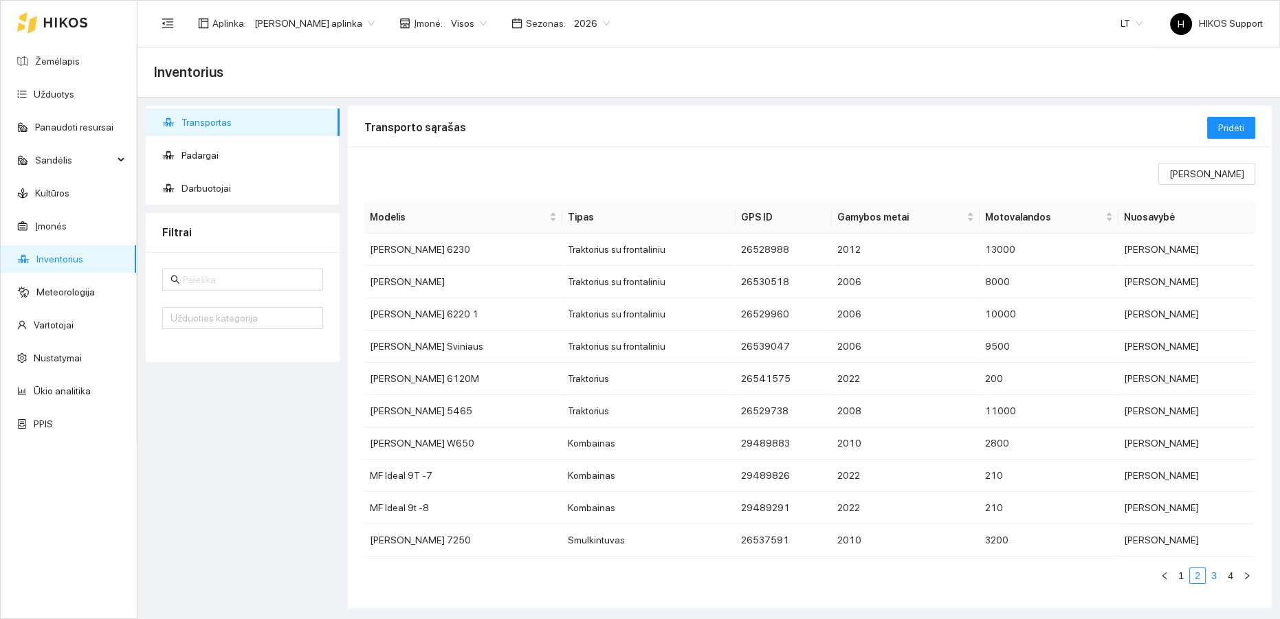
click at [1207, 574] on link "3" at bounding box center [1214, 576] width 15 height 15
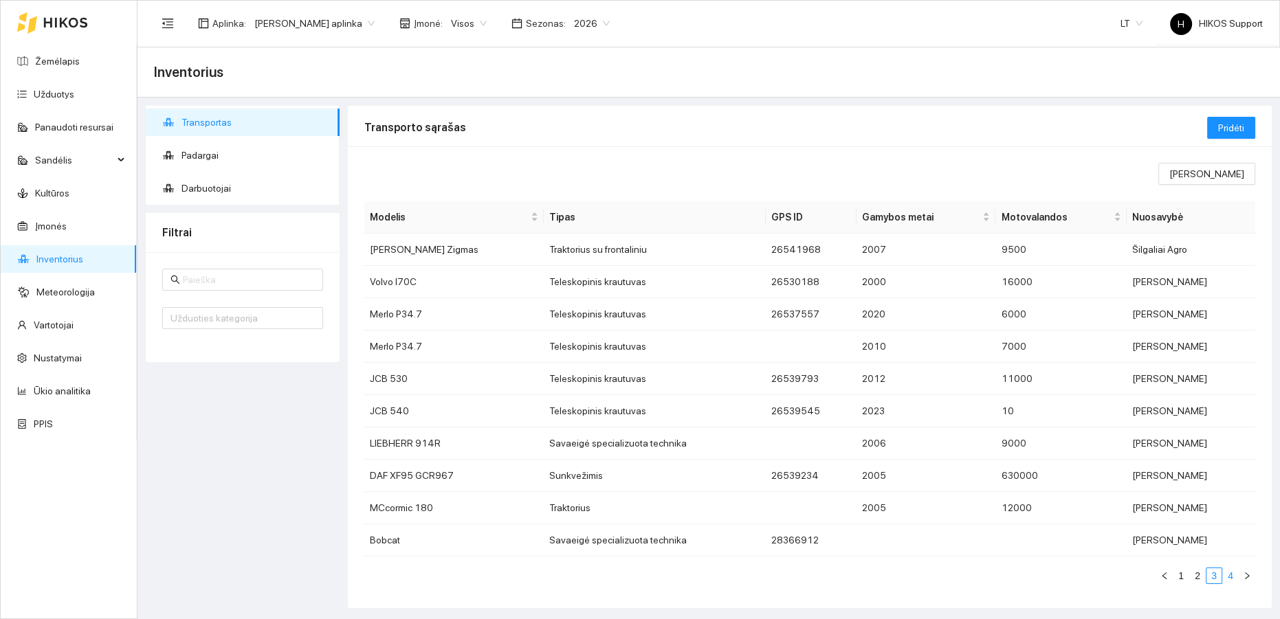
click at [1223, 575] on link "4" at bounding box center [1230, 576] width 15 height 15
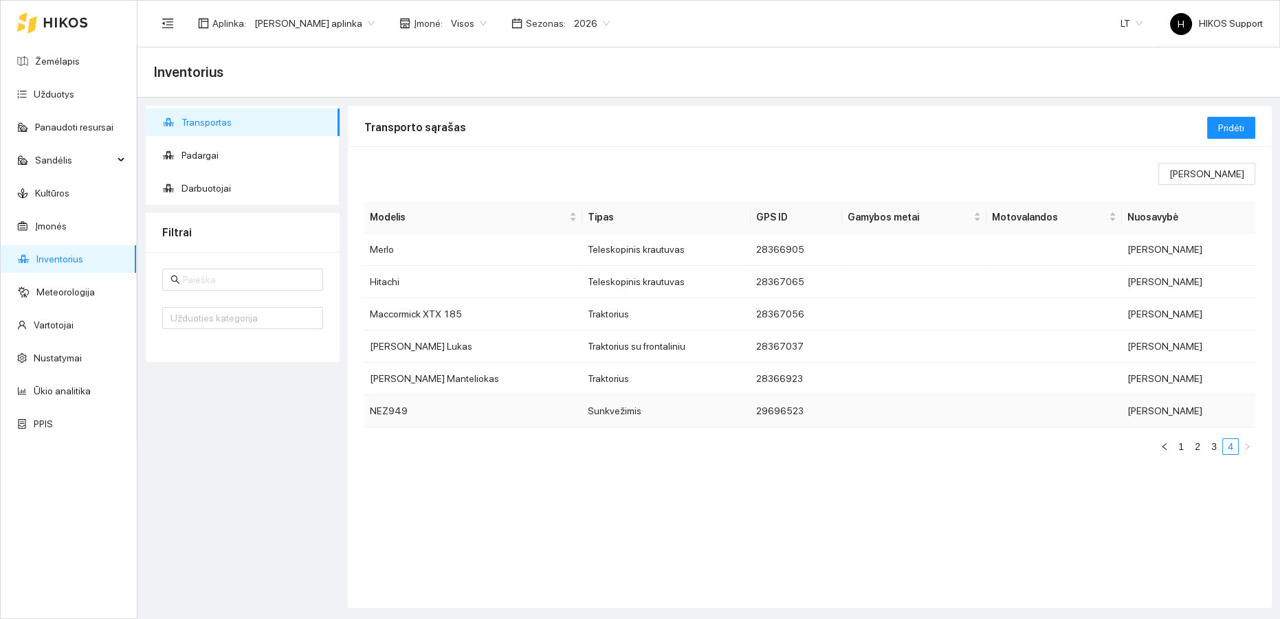
click at [842, 410] on td at bounding box center [914, 411] width 144 height 32
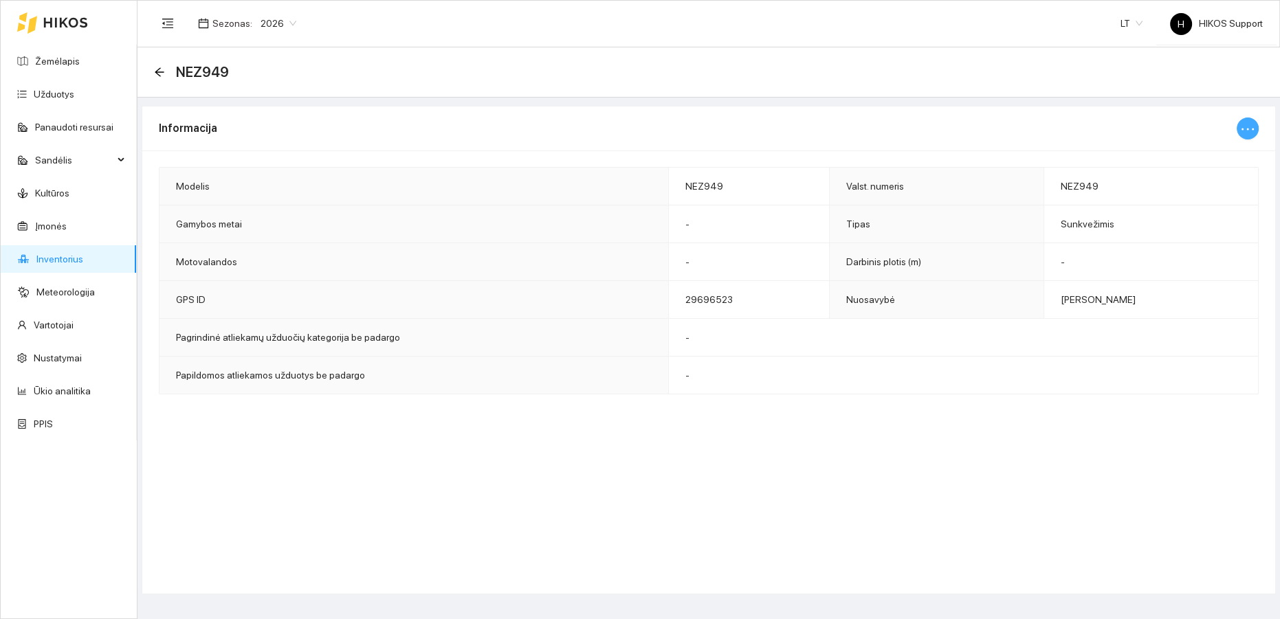
click at [1255, 122] on icon "ellipsis" at bounding box center [1248, 129] width 16 height 16
click at [1209, 159] on span "Keisti informaciją" at bounding box center [1218, 155] width 71 height 15
type input "NEZ949"
